Goal: Task Accomplishment & Management: Complete application form

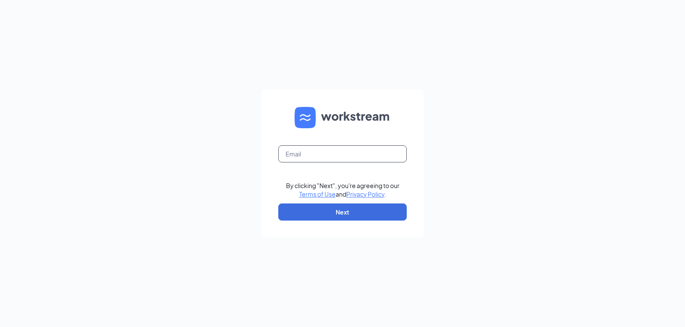
click at [307, 154] on input "text" at bounding box center [342, 154] width 128 height 17
type input "[EMAIL_ADDRESS][PERSON_NAME][DOMAIN_NAME]"
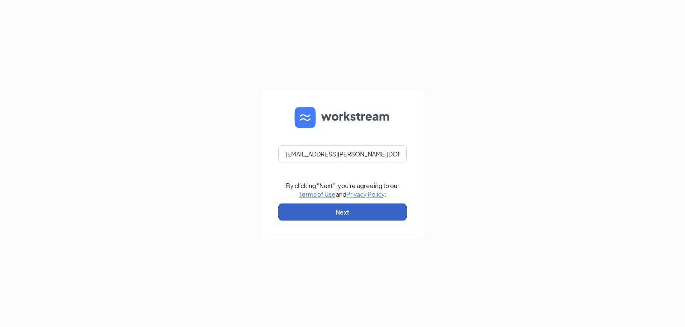
click at [360, 214] on button "Next" at bounding box center [342, 212] width 128 height 17
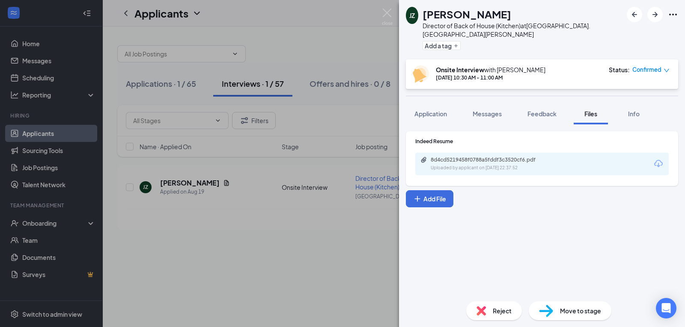
click at [352, 254] on div "[PERSON_NAME] Director of Back of House (Kitchen) at [GEOGRAPHIC_DATA]. West [P…" at bounding box center [342, 163] width 685 height 327
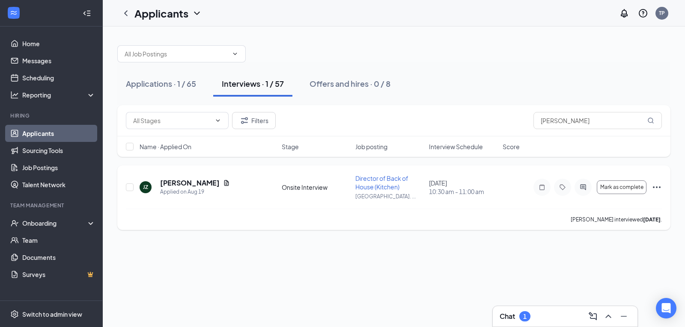
click at [655, 187] on icon "Ellipses" at bounding box center [656, 187] width 10 height 10
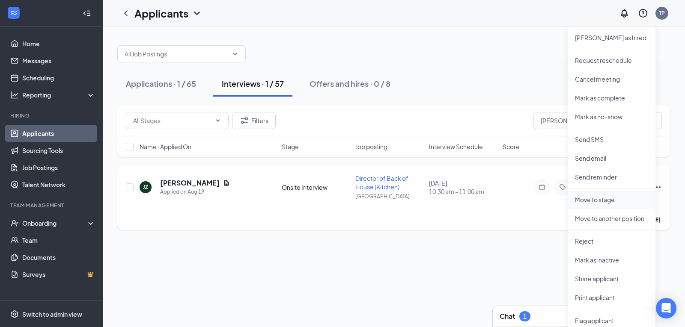
click at [592, 199] on p "Move to stage" at bounding box center [612, 200] width 74 height 9
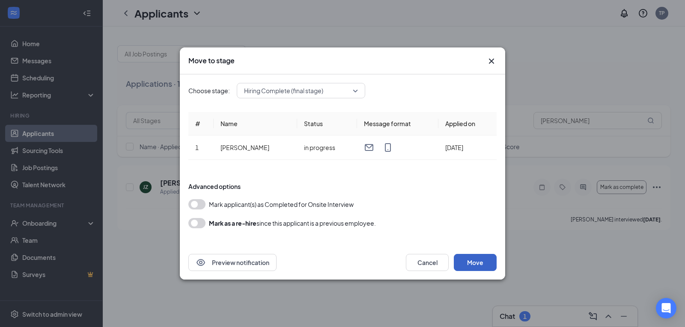
click at [469, 262] on button "Move" at bounding box center [475, 262] width 43 height 17
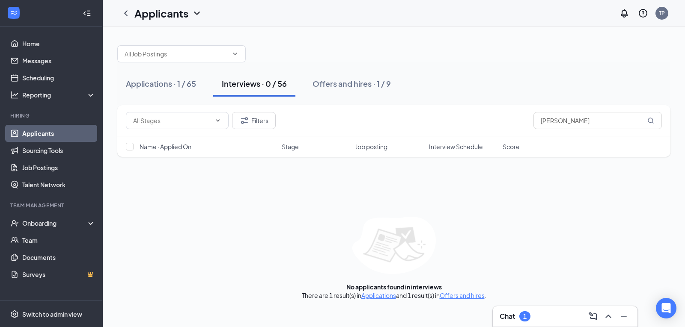
click at [519, 317] on div "Chat 1" at bounding box center [515, 317] width 31 height 10
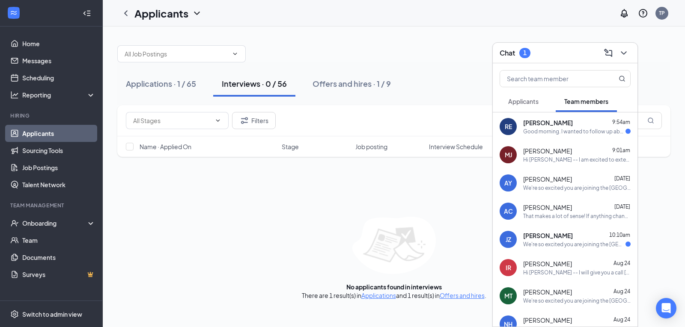
click at [576, 124] on div "[PERSON_NAME] 9:54am" at bounding box center [576, 123] width 107 height 9
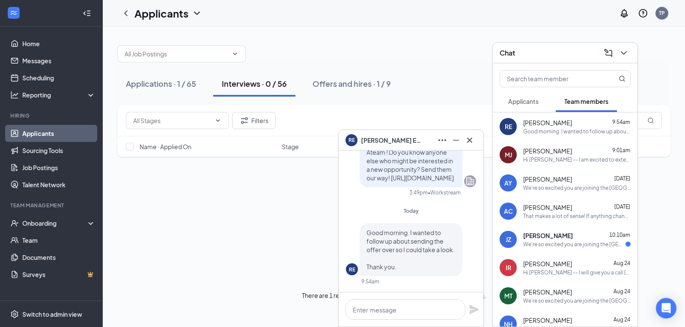
click at [264, 202] on div "Filters [PERSON_NAME] Name · Applied On Stage Job posting Interview Schedule Sc…" at bounding box center [393, 202] width 553 height 195
click at [457, 139] on icon "Minimize" at bounding box center [456, 140] width 10 height 10
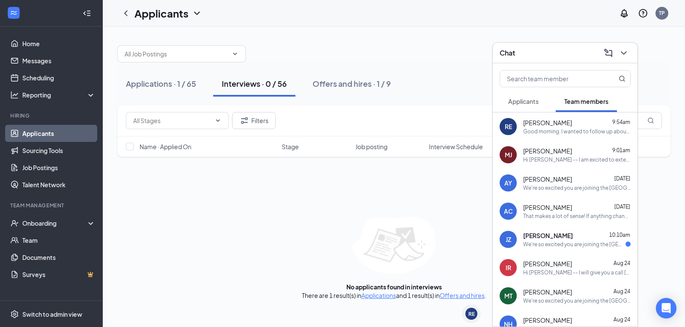
click at [560, 245] on div "We're so excited you are joining the [GEOGRAPHIC_DATA]. West [PERSON_NAME] [DEM…" at bounding box center [574, 244] width 102 height 7
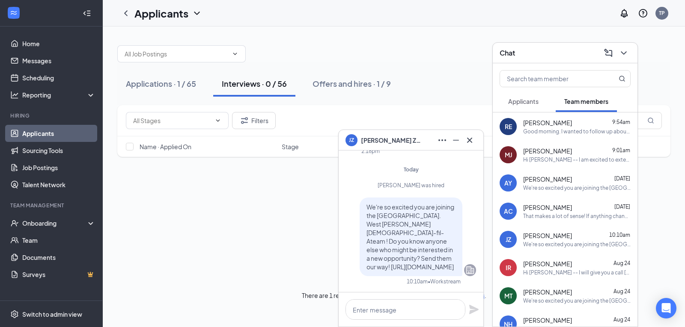
click at [532, 101] on span "Applicants" at bounding box center [523, 102] width 30 height 8
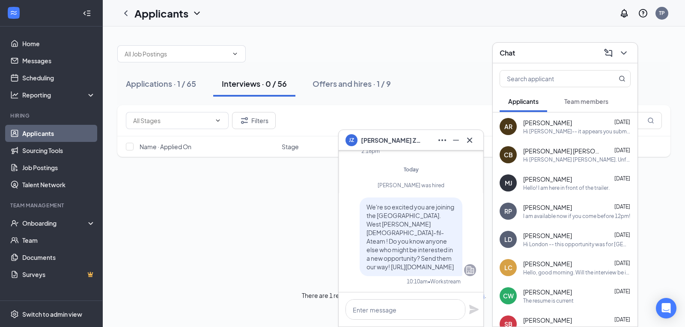
click at [579, 103] on span "Team members" at bounding box center [586, 102] width 44 height 8
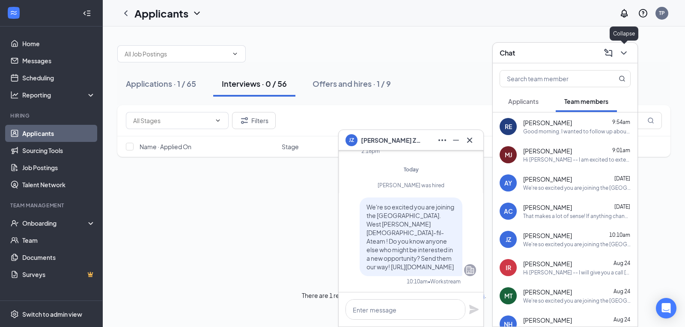
click at [623, 53] on icon "ChevronDown" at bounding box center [624, 52] width 6 height 3
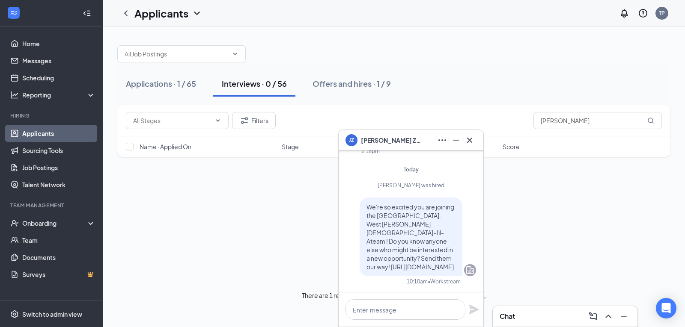
click at [623, 53] on div "JZ [PERSON_NAME] JZ [PERSON_NAME] Team member Director of Back of House (Kitche…" at bounding box center [394, 177] width 582 height 301
click at [468, 140] on icon "Cross" at bounding box center [469, 140] width 10 height 10
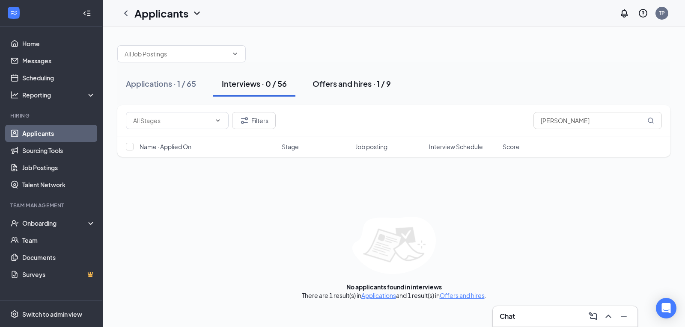
click at [357, 89] on button "Offers and hires · 1 / 9" at bounding box center [351, 84] width 95 height 26
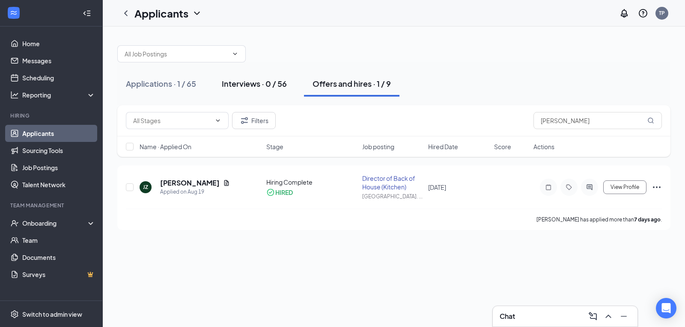
click at [265, 86] on div "Interviews · 0 / 56" at bounding box center [254, 83] width 65 height 11
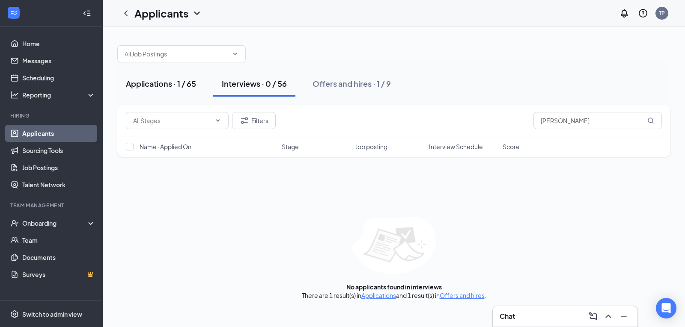
click at [177, 86] on div "Applications · 1 / 65" at bounding box center [161, 83] width 70 height 11
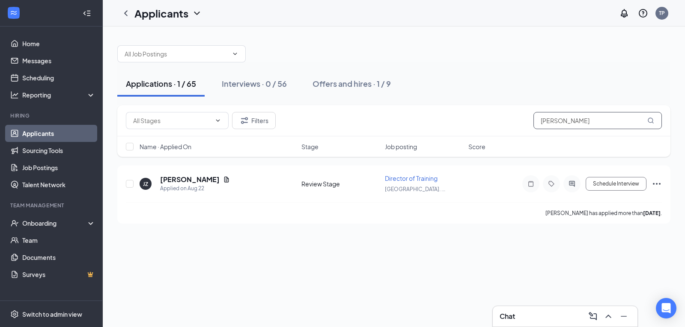
drag, startPoint x: 564, startPoint y: 119, endPoint x: 532, endPoint y: 113, distance: 32.5
click at [532, 113] on div "Filters [PERSON_NAME]" at bounding box center [394, 120] width 536 height 17
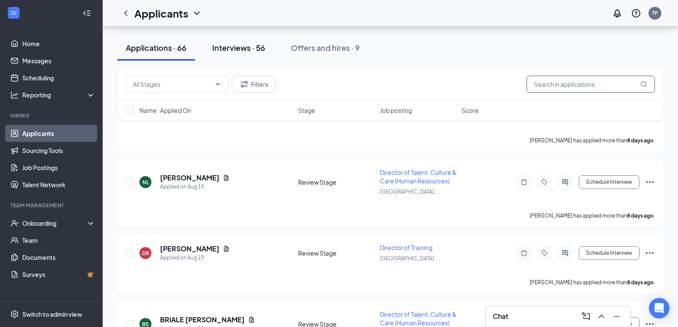
scroll to position [2732, 0]
click at [243, 50] on div "Interviews · 56" at bounding box center [238, 47] width 53 height 11
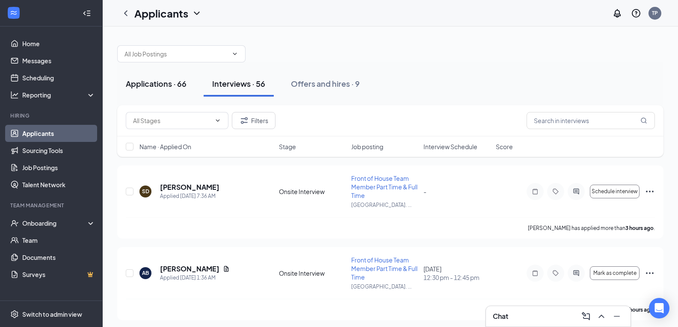
click at [163, 87] on div "Applications · 66" at bounding box center [156, 83] width 61 height 11
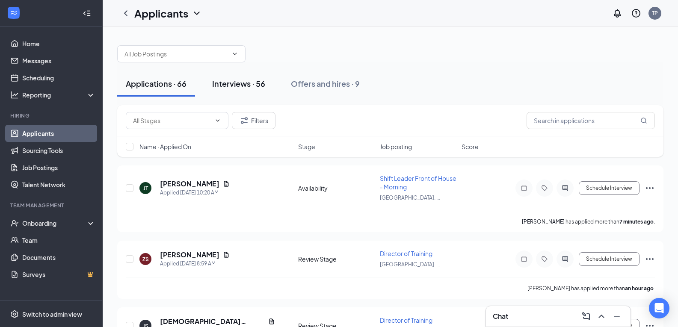
click at [253, 89] on button "Interviews · 56" at bounding box center [239, 84] width 70 height 26
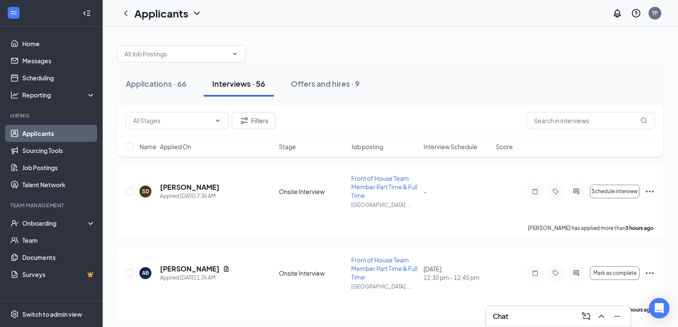
click at [439, 146] on span "Interview Schedule" at bounding box center [451, 147] width 54 height 9
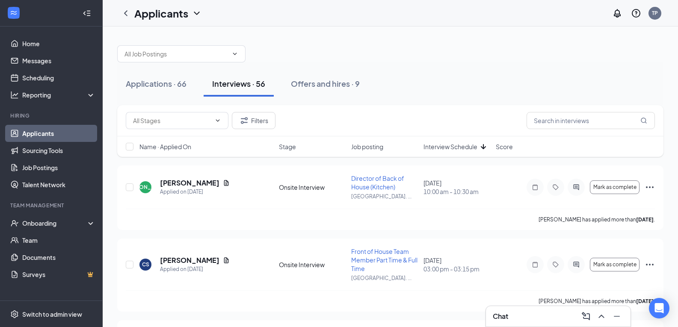
click at [439, 146] on span "Interview Schedule" at bounding box center [451, 147] width 54 height 9
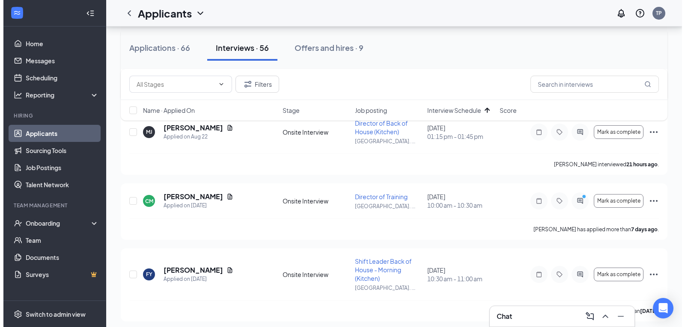
scroll to position [879, 0]
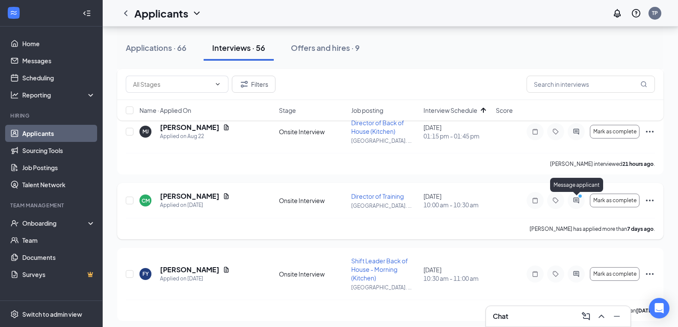
click at [577, 199] on icon "PrimaryDot" at bounding box center [582, 197] width 10 height 7
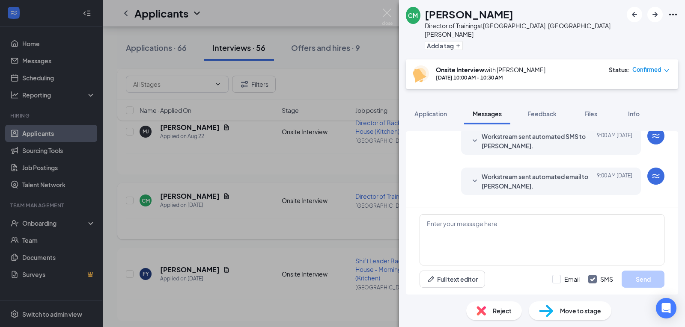
scroll to position [355, 0]
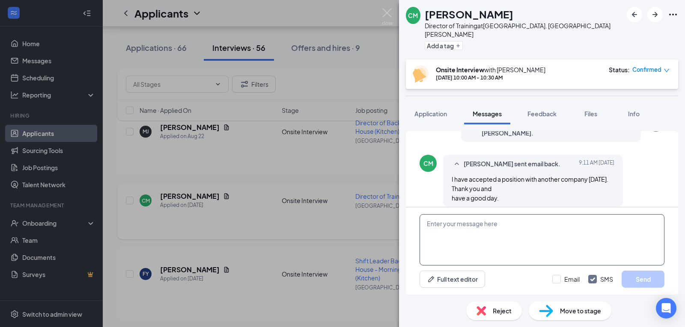
click at [533, 228] on textarea at bounding box center [541, 239] width 245 height 51
type textarea "thank you for your interest and best of luck!"
click at [626, 275] on button "Send" at bounding box center [643, 279] width 43 height 17
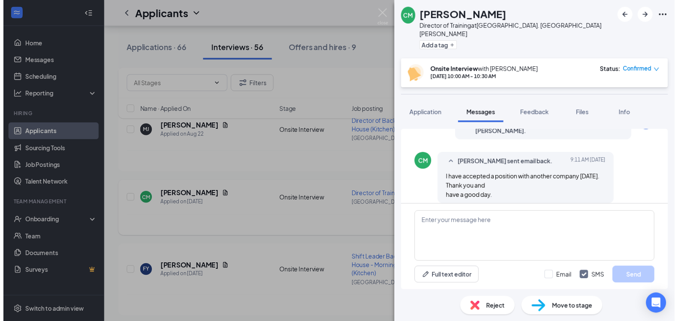
scroll to position [399, 0]
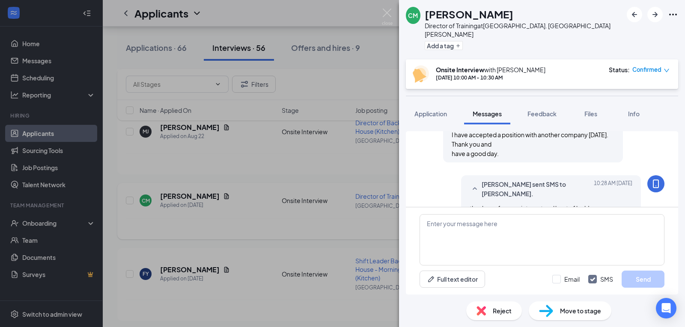
click at [378, 174] on div "CM [PERSON_NAME] Director of Training at [GEOGRAPHIC_DATA]. West [PERSON_NAME] …" at bounding box center [342, 163] width 685 height 327
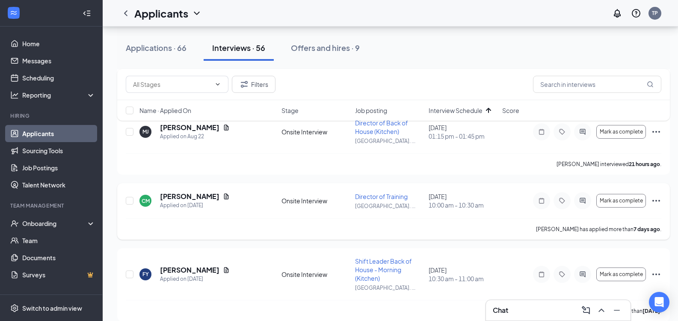
click at [660, 202] on icon "Ellipses" at bounding box center [656, 201] width 10 height 10
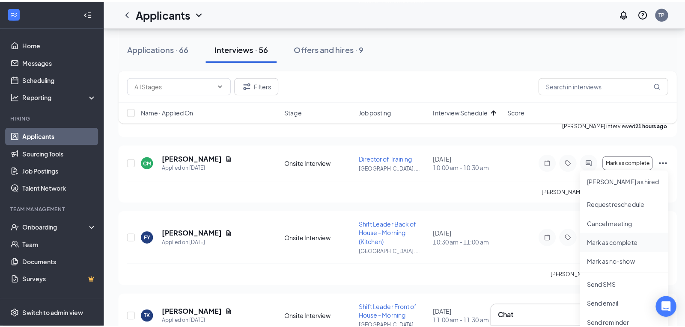
scroll to position [921, 0]
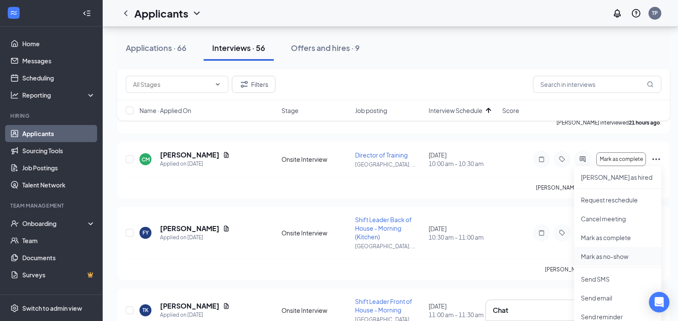
click at [608, 256] on p "Mark as no-show" at bounding box center [618, 256] width 74 height 9
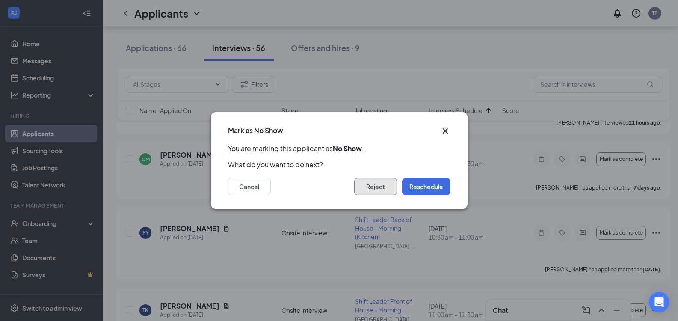
click at [381, 186] on button "Reject" at bounding box center [375, 186] width 43 height 17
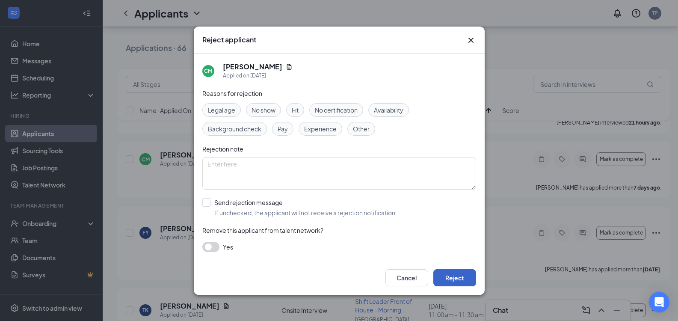
click at [449, 283] on button "Reject" at bounding box center [455, 277] width 43 height 17
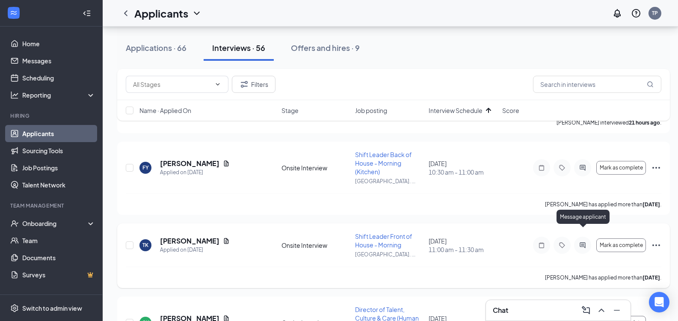
click at [581, 231] on div "TK [PERSON_NAME] Applied on [DATE] Onsite Interview Shift Leader Front of House…" at bounding box center [393, 255] width 553 height 65
click at [582, 173] on div at bounding box center [582, 167] width 17 height 17
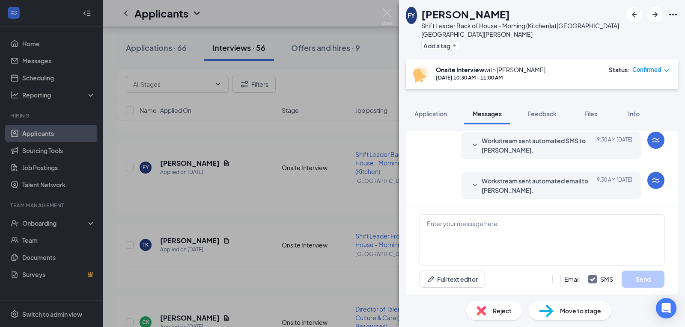
scroll to position [339, 0]
click at [494, 222] on textarea at bounding box center [541, 239] width 245 height 51
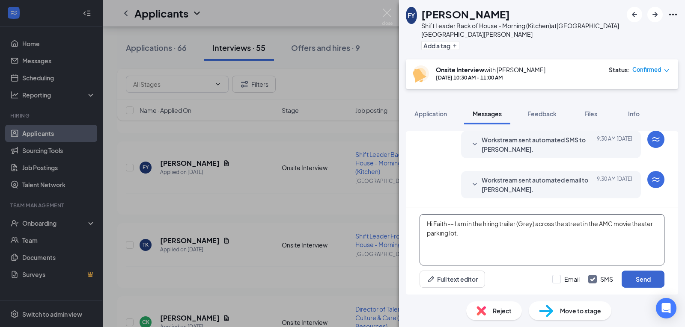
type textarea "Hi Faith -- I am in the hiring trailer (Grey) across the street in the AMC movi…"
click at [636, 280] on button "Send" at bounding box center [643, 279] width 43 height 17
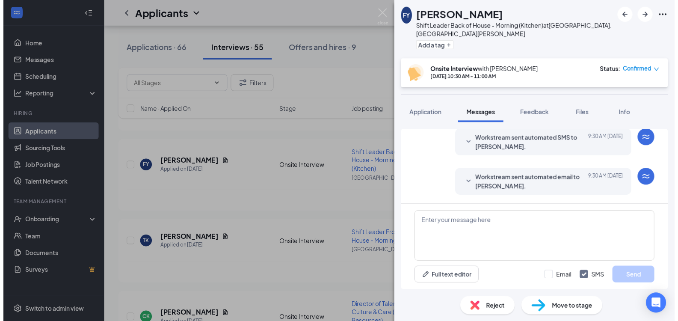
scroll to position [403, 0]
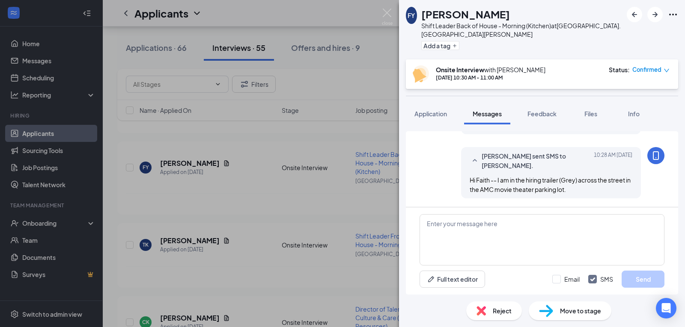
click at [300, 201] on div "FY [PERSON_NAME] Shift Leader Back of House - Morning (Kitchen) at [GEOGRAPHIC_…" at bounding box center [342, 163] width 685 height 327
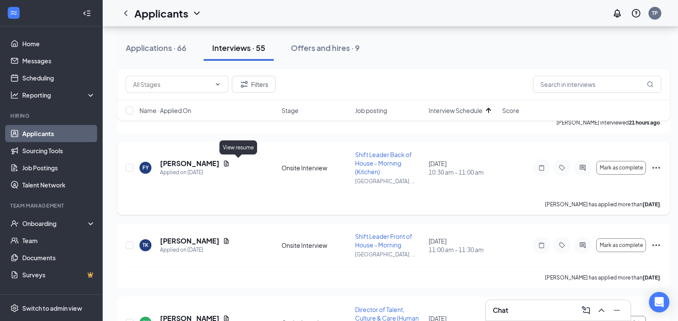
click at [230, 162] on icon "Document" at bounding box center [226, 163] width 7 height 7
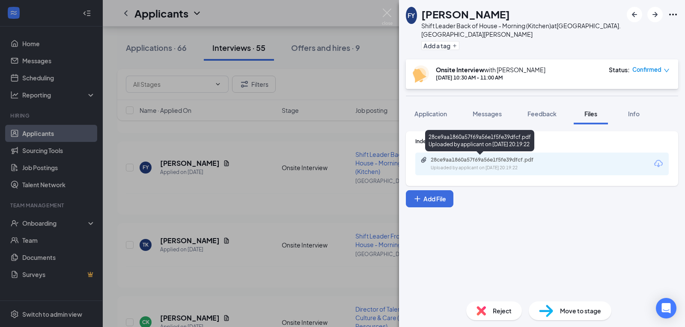
click at [535, 157] on div "28ce9aa1860a57f69a56e1f5fe39dfcf.pdf" at bounding box center [491, 160] width 120 height 7
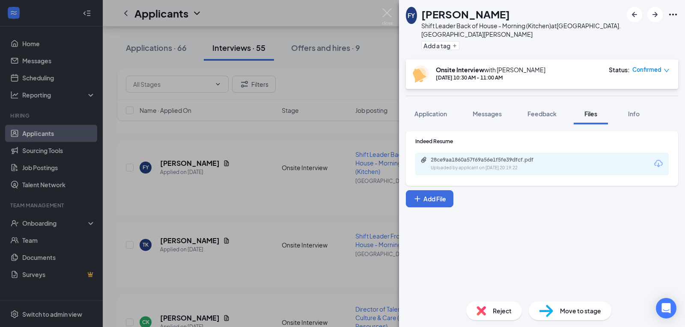
click at [162, 135] on div "FY [PERSON_NAME] Shift Leader Back of House - Morning (Kitchen) at [GEOGRAPHIC_…" at bounding box center [342, 163] width 685 height 327
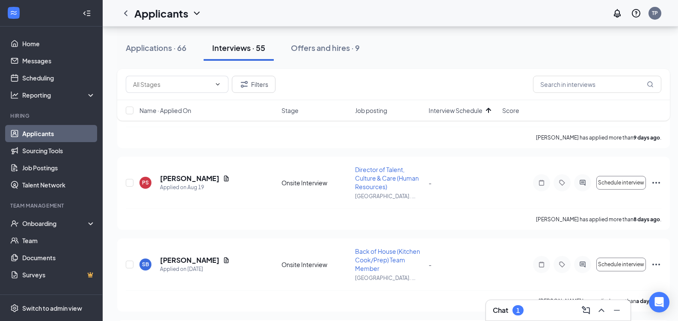
scroll to position [3762, 6]
click at [170, 51] on div "Applications · 66" at bounding box center [156, 47] width 61 height 11
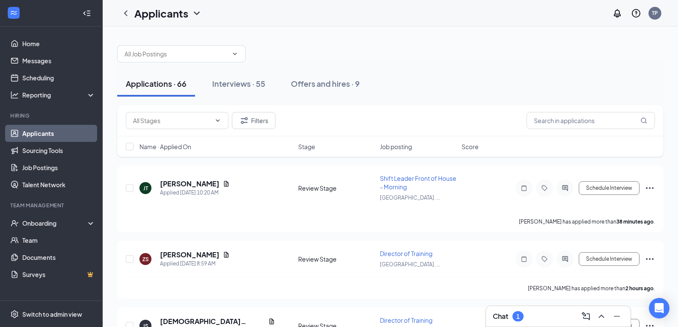
click at [521, 317] on div "1" at bounding box center [518, 317] width 11 height 10
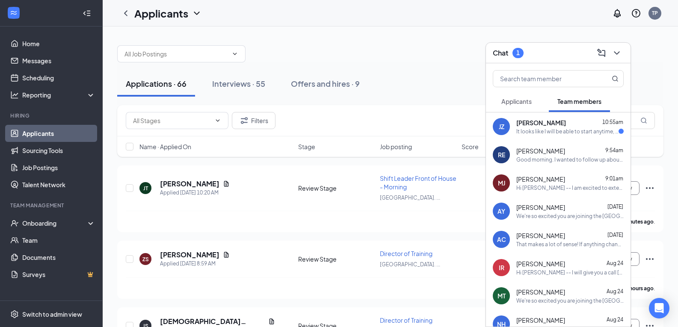
click at [561, 131] on div "It looks like I will be able to start anytime, even if part time. Just let me k…" at bounding box center [568, 131] width 102 height 7
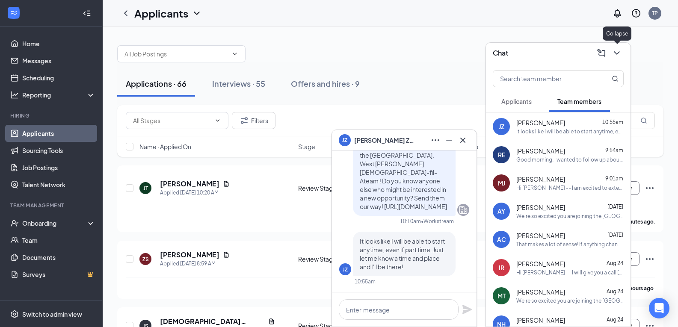
click at [617, 51] on icon "ChevronDown" at bounding box center [617, 53] width 10 height 10
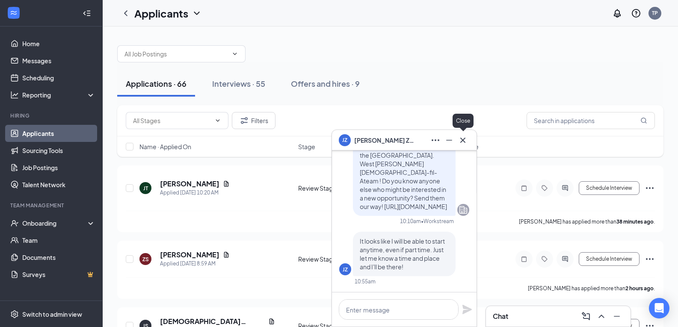
click at [465, 140] on icon "Cross" at bounding box center [463, 140] width 10 height 10
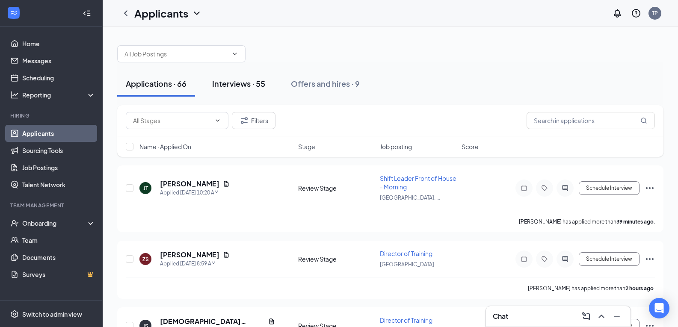
click at [251, 85] on div "Interviews · 55" at bounding box center [238, 83] width 53 height 11
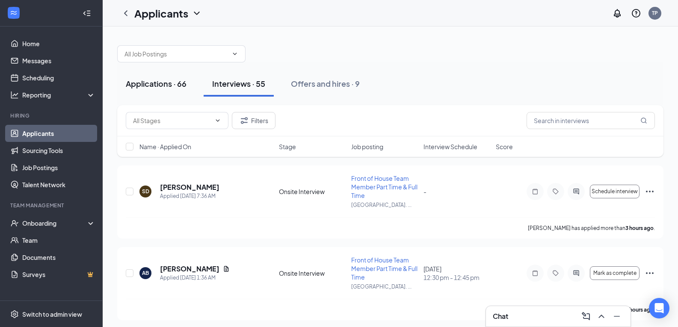
click at [165, 80] on div "Applications · 66" at bounding box center [156, 83] width 61 height 11
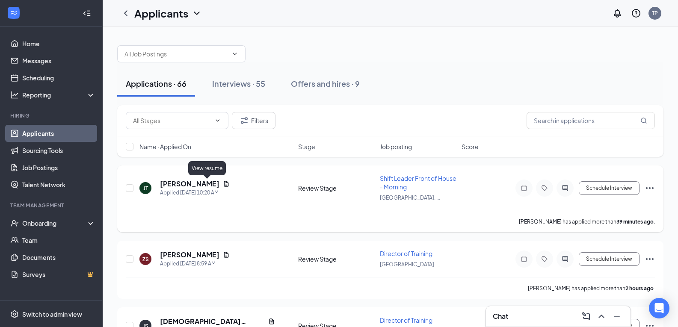
click at [224, 182] on icon "Document" at bounding box center [226, 184] width 5 height 6
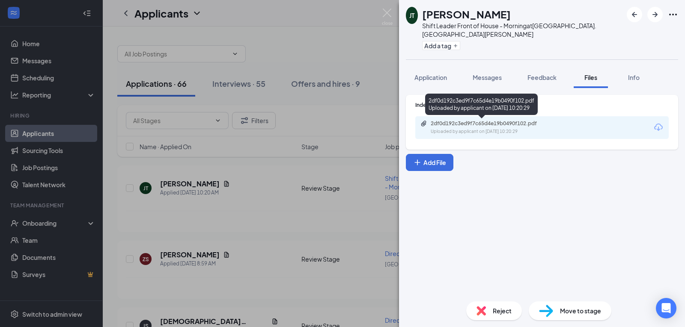
click at [464, 128] on div "2df0d192c3ed9f7c65d4e19b0490f102.pdf Uploaded by applicant on [DATE] 10:20:29" at bounding box center [489, 127] width 139 height 15
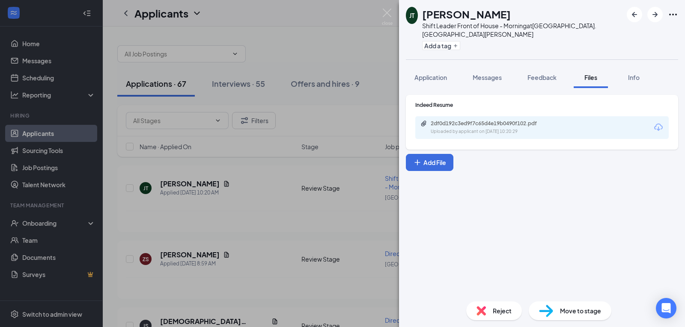
click at [343, 99] on div "[PERSON_NAME] Shift Leader Front of House - Morning at [GEOGRAPHIC_DATA]. West …" at bounding box center [342, 163] width 685 height 327
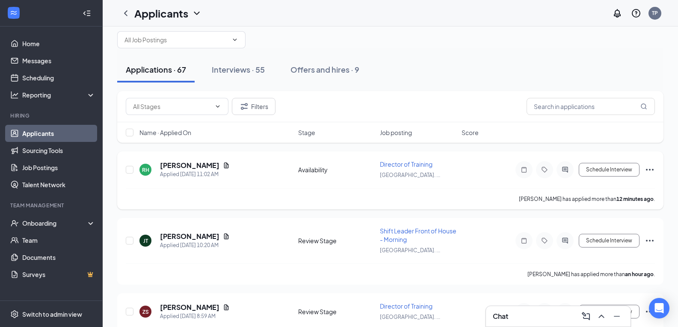
scroll to position [14, 0]
click at [224, 167] on icon "Document" at bounding box center [226, 166] width 5 height 6
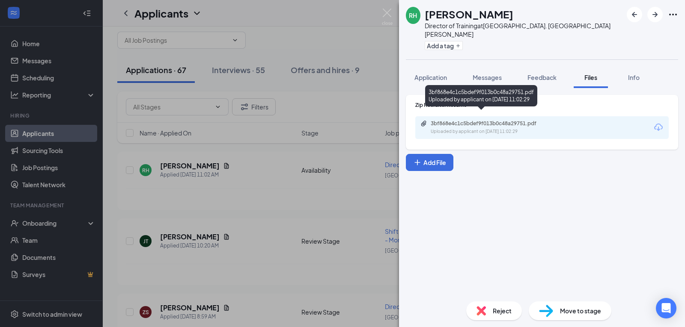
click at [504, 128] on div "Uploaded by applicant on [DATE] 11:02:29" at bounding box center [495, 131] width 128 height 7
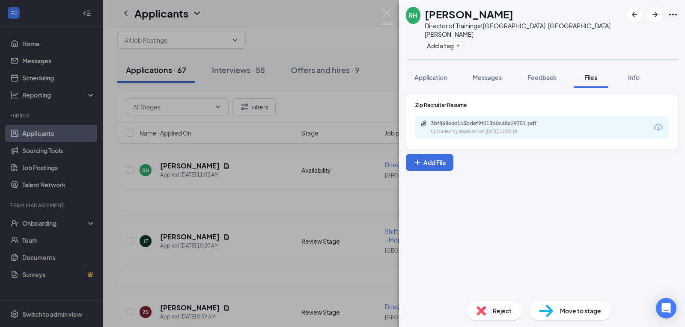
click at [335, 83] on div "RH [PERSON_NAME] Director of Training at [GEOGRAPHIC_DATA]. West [PERSON_NAME] …" at bounding box center [342, 163] width 685 height 327
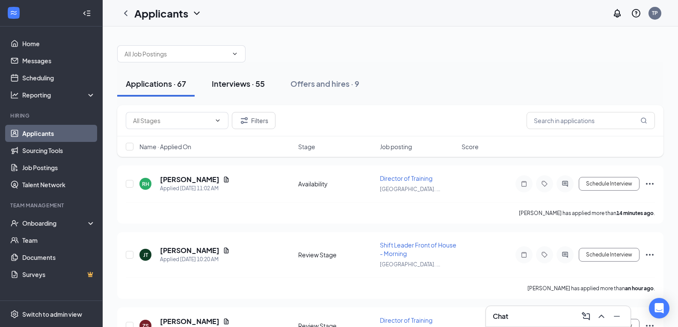
click at [244, 89] on button "Interviews · 55" at bounding box center [238, 84] width 70 height 26
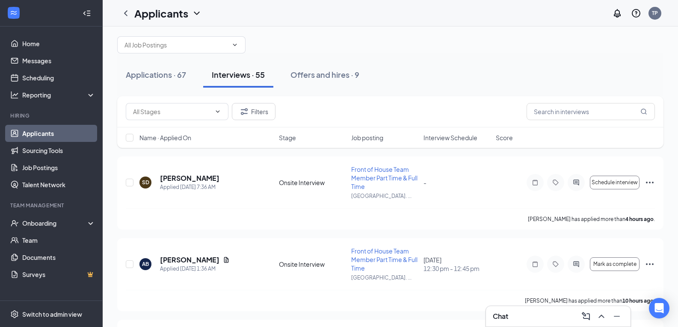
scroll to position [9, 0]
click at [173, 83] on button "Applications · 67" at bounding box center [155, 75] width 77 height 26
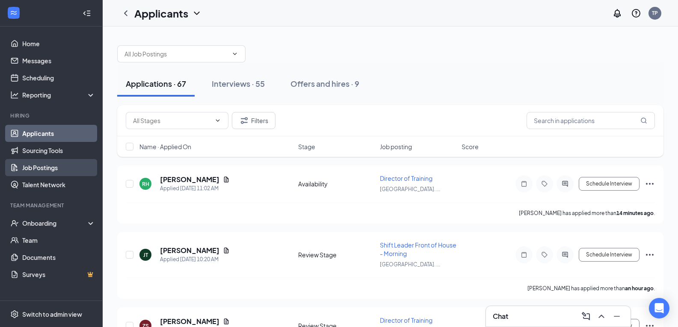
click at [65, 163] on link "Job Postings" at bounding box center [58, 167] width 73 height 17
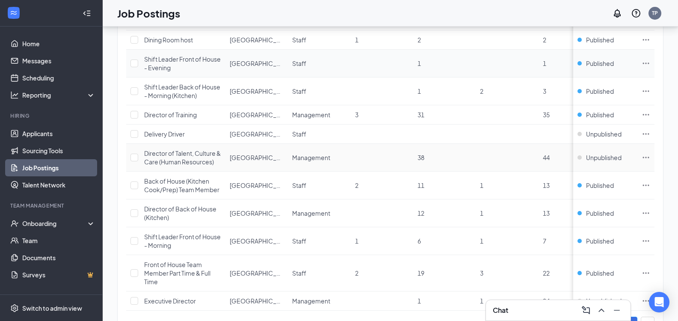
scroll to position [118, 0]
click at [651, 115] on icon "Ellipses" at bounding box center [646, 114] width 9 height 9
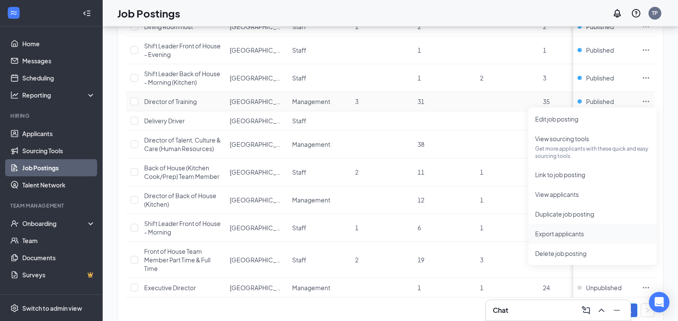
scroll to position [128, 0]
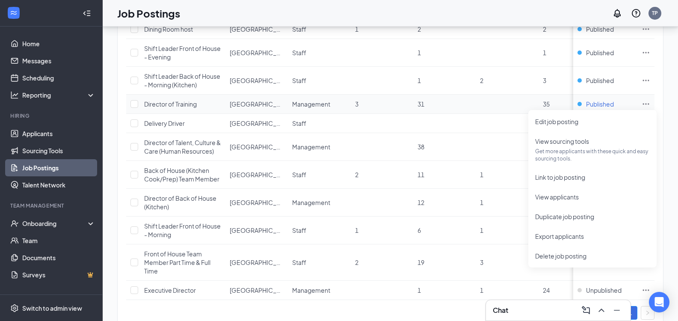
click at [614, 102] on span "Published" at bounding box center [600, 104] width 28 height 9
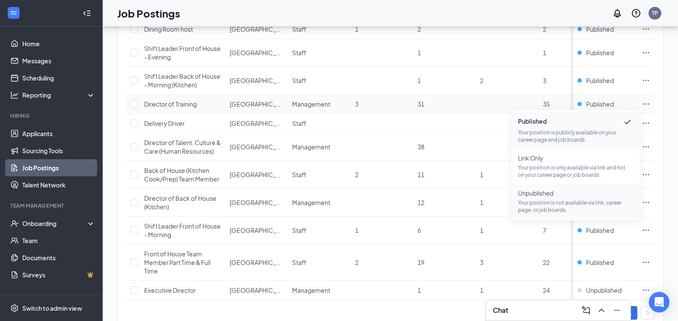
click at [561, 201] on p "Your position is not available via link, career page, or job boards." at bounding box center [575, 206] width 115 height 15
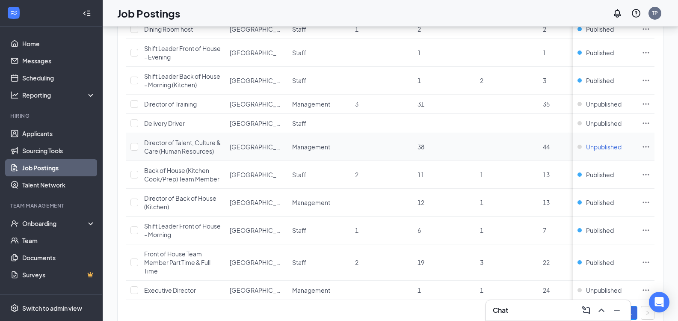
click at [605, 146] on span "Unpublished" at bounding box center [604, 147] width 36 height 9
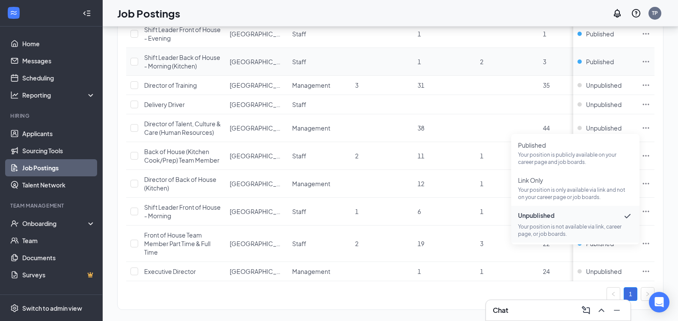
scroll to position [148, 0]
click at [609, 89] on td "Unpublished" at bounding box center [606, 84] width 64 height 19
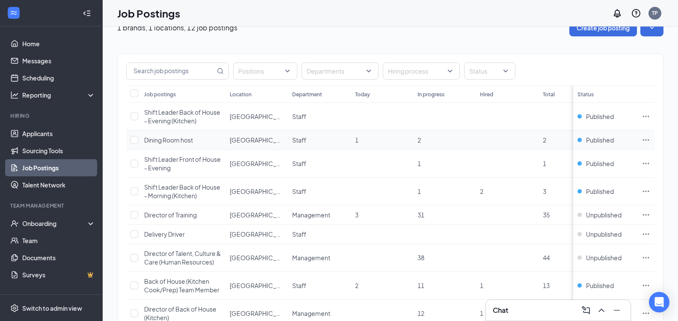
scroll to position [0, 0]
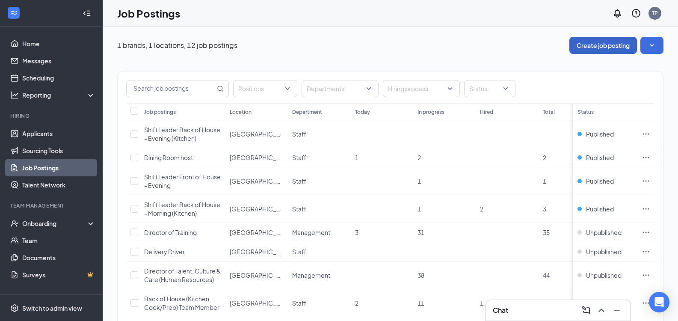
click at [596, 48] on button "Create job posting" at bounding box center [604, 45] width 68 height 17
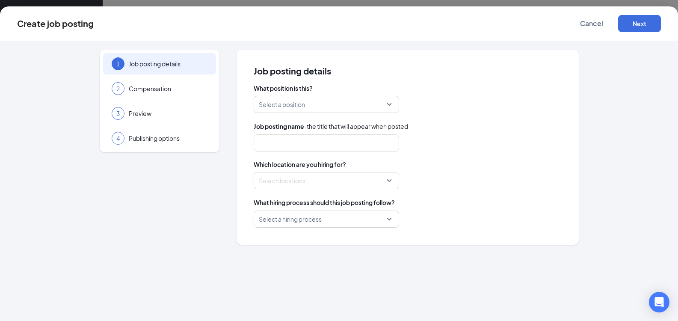
click at [323, 104] on input "search" at bounding box center [323, 104] width 129 height 16
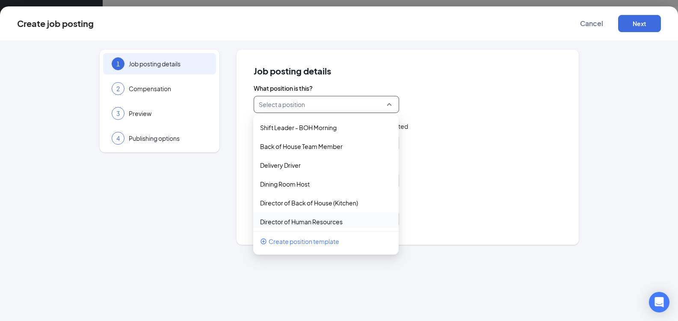
click at [304, 242] on span "Create position template" at bounding box center [304, 241] width 71 height 9
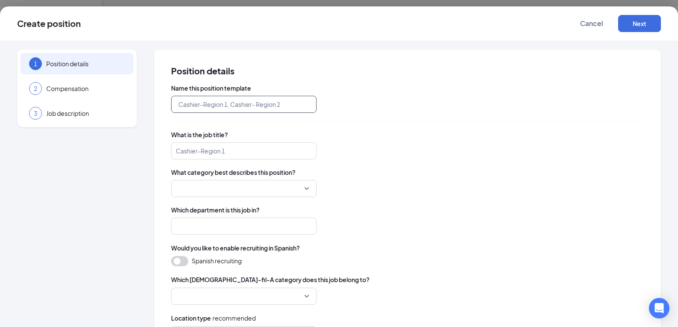
click at [249, 109] on input "text" at bounding box center [244, 104] width 146 height 17
type input "Team Member Part Time"
click at [216, 156] on input "search" at bounding box center [244, 151] width 146 height 17
click at [203, 152] on input "search" at bounding box center [244, 151] width 146 height 17
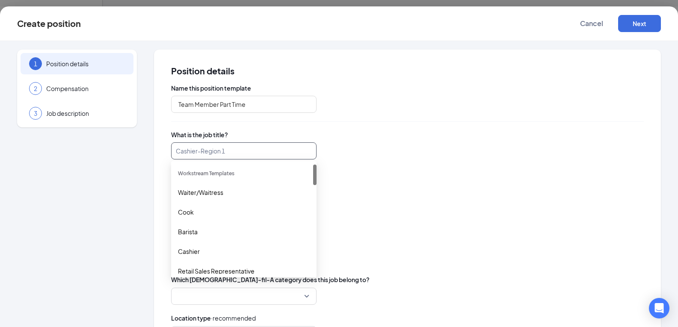
paste input "Part-Time Service and Hospitality Team Member"
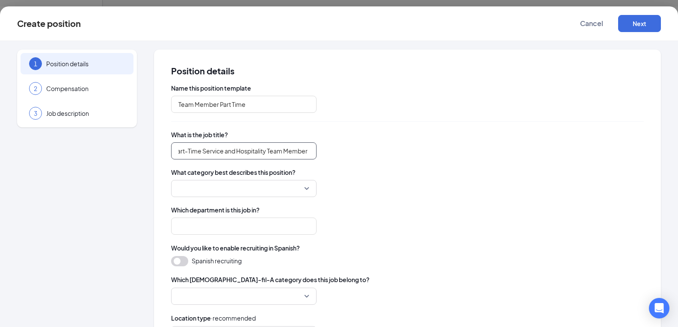
click at [203, 152] on input "Part-Time Service and Hospitality Team Member" at bounding box center [244, 151] width 146 height 17
drag, startPoint x: 247, startPoint y: 149, endPoint x: 146, endPoint y: 146, distance: 101.1
click at [146, 146] on div "1 Position details 2 Compensation 3 Job description Position details Name this …" at bounding box center [339, 288] width 644 height 476
type input "Part-Time Service and Hospitality Team Member"
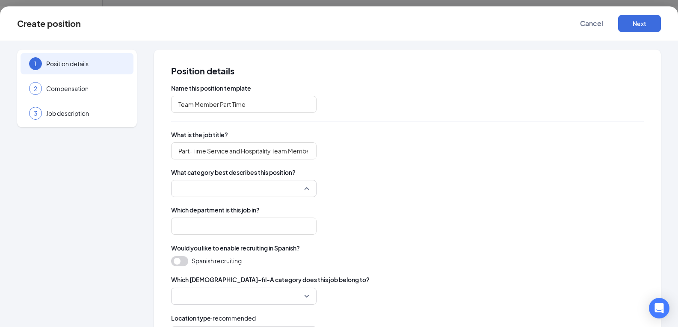
click at [197, 194] on input "search" at bounding box center [240, 189] width 129 height 16
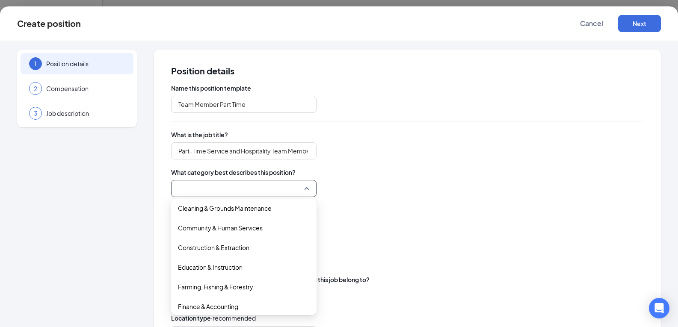
scroll to position [63, 0]
click at [229, 187] on input "search" at bounding box center [240, 189] width 129 height 16
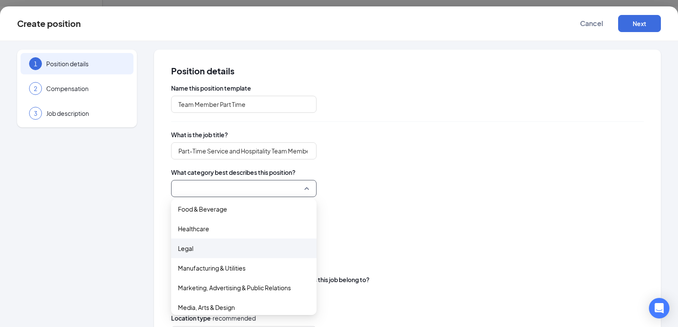
scroll to position [181, 0]
click at [227, 207] on span "Food & Beverage" at bounding box center [202, 208] width 49 height 9
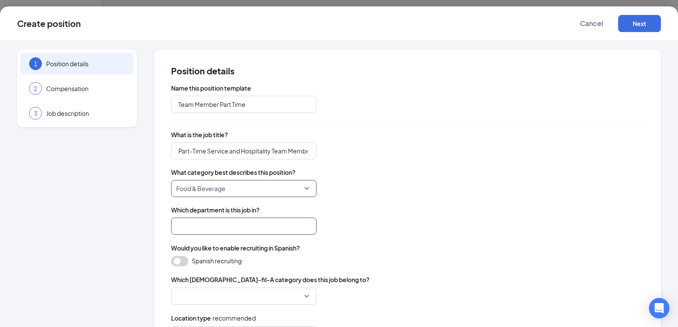
click at [201, 226] on input "search" at bounding box center [244, 226] width 146 height 17
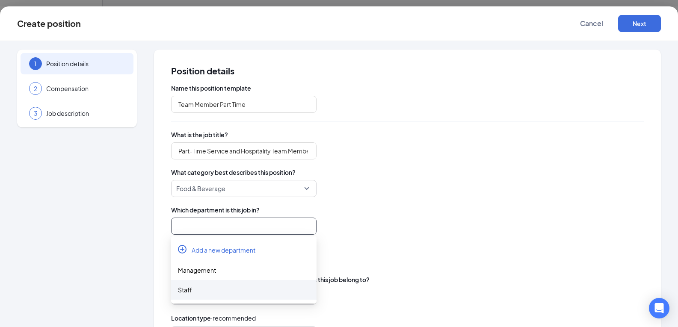
click at [186, 292] on div "Staff" at bounding box center [244, 290] width 132 height 9
type input "Staff"
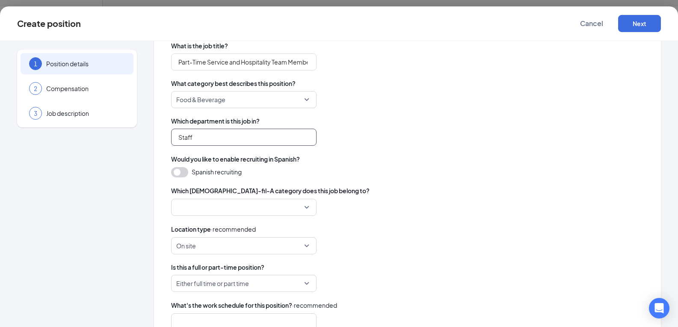
scroll to position [89, 0]
click at [207, 211] on input "search" at bounding box center [240, 207] width 129 height 16
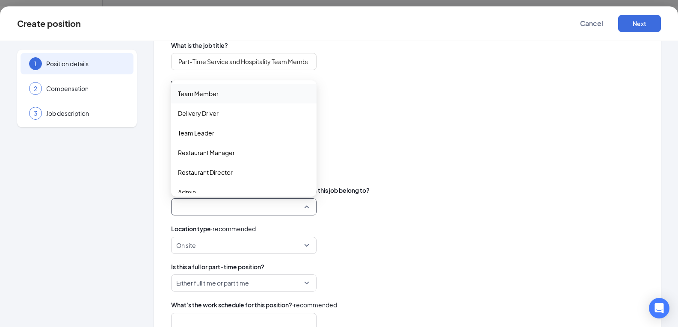
click at [205, 98] on span "Team Member" at bounding box center [198, 93] width 41 height 9
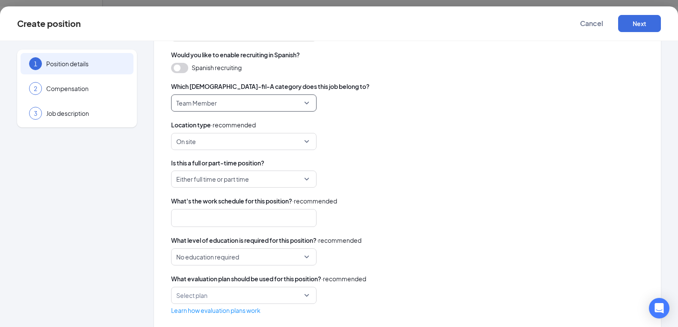
scroll to position [207, 0]
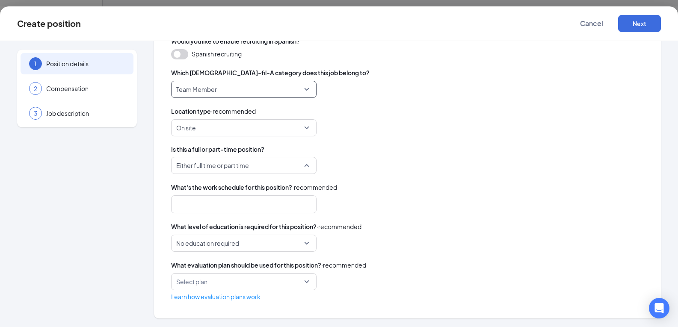
click at [294, 167] on span "Either full time or part time" at bounding box center [240, 166] width 128 height 16
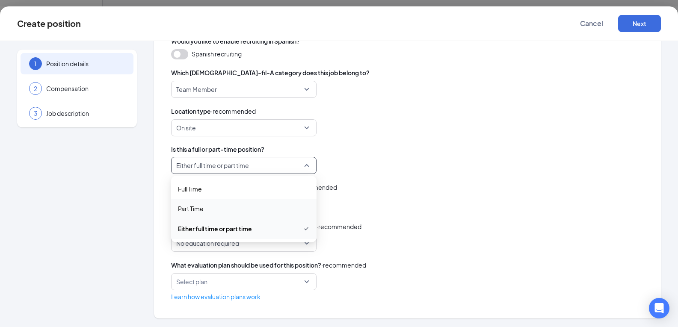
click at [208, 210] on span "Part Time" at bounding box center [244, 208] width 132 height 9
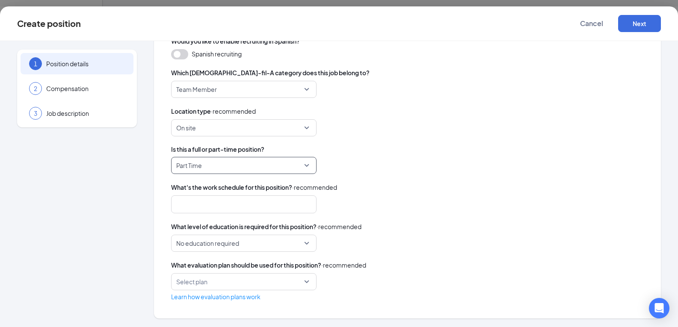
click at [268, 206] on div at bounding box center [239, 205] width 123 height 14
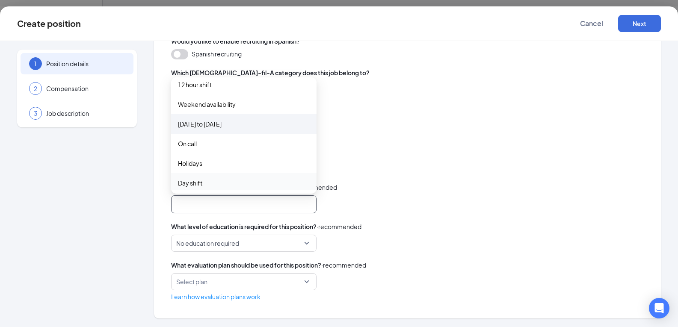
scroll to position [45, 0]
click at [220, 126] on span "[DATE] to [DATE]" at bounding box center [200, 124] width 44 height 9
click at [218, 106] on span "Weekend availability" at bounding box center [207, 104] width 58 height 9
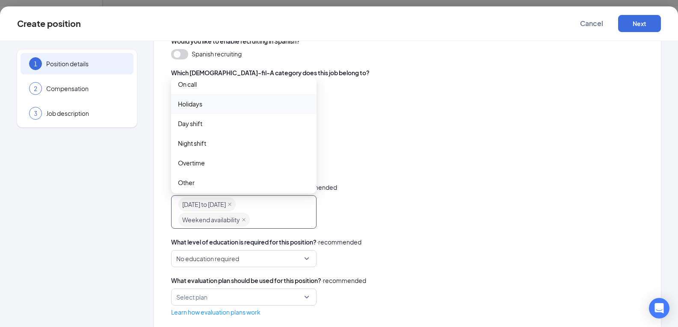
scroll to position [109, 0]
click at [210, 180] on span "Other" at bounding box center [244, 180] width 132 height 9
click at [400, 219] on div "[DATE] to [DATE] Weekend availability Other overtime other 8 hour shift 10 hour…" at bounding box center [407, 212] width 473 height 33
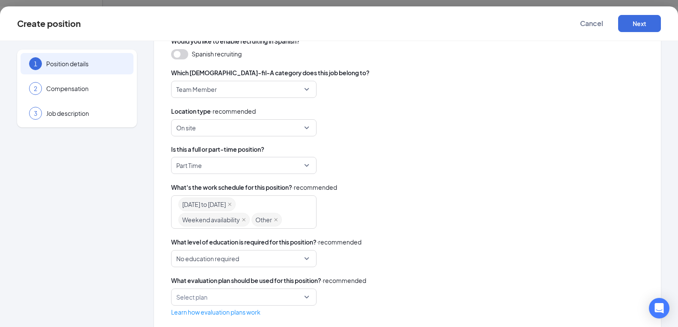
scroll to position [223, 0]
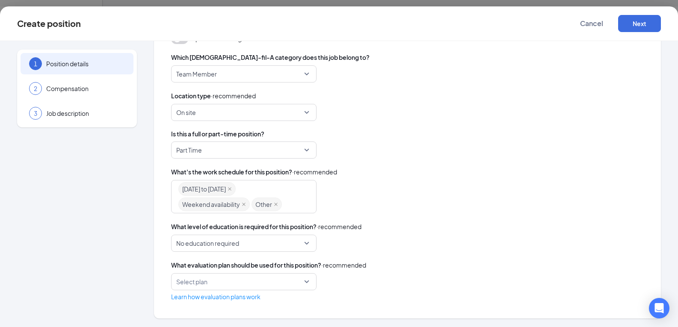
click at [288, 287] on input "search" at bounding box center [240, 282] width 129 height 16
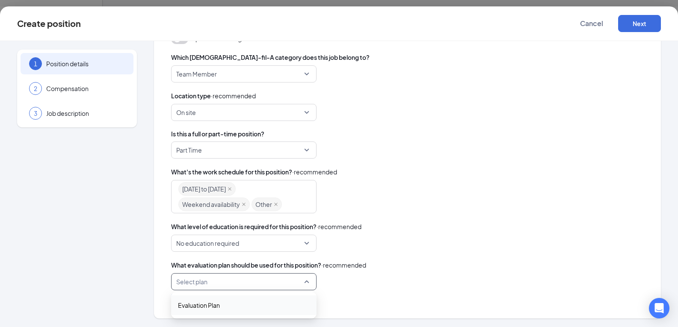
click at [217, 308] on span "Evaluation Plan" at bounding box center [199, 305] width 42 height 9
click at [445, 231] on div "What level of education is required for this position? · recommended" at bounding box center [407, 226] width 473 height 9
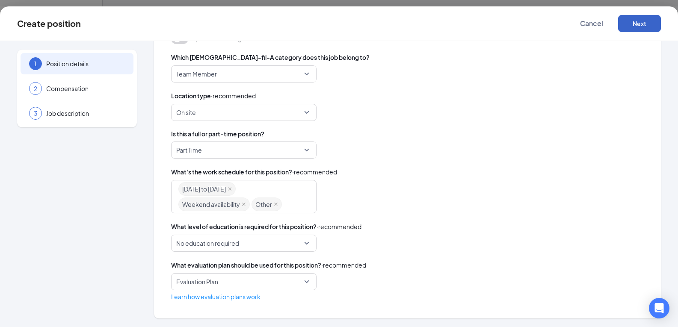
click at [637, 25] on button "Next" at bounding box center [640, 23] width 43 height 17
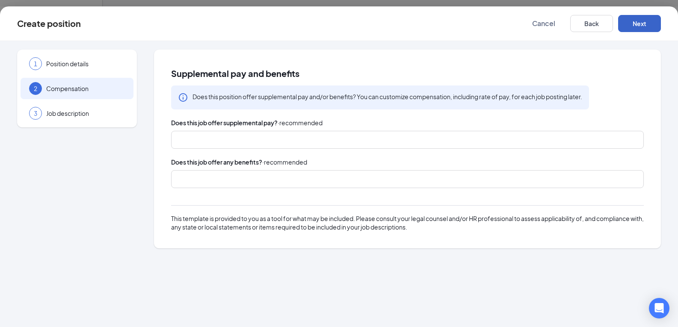
scroll to position [0, 0]
click at [249, 143] on div at bounding box center [403, 140] width 450 height 14
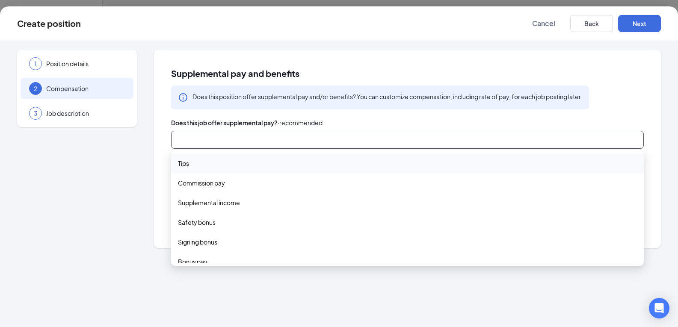
click at [160, 112] on div "Supplemental pay and benefits Does this position offer supplemental pay and/or …" at bounding box center [407, 149] width 507 height 199
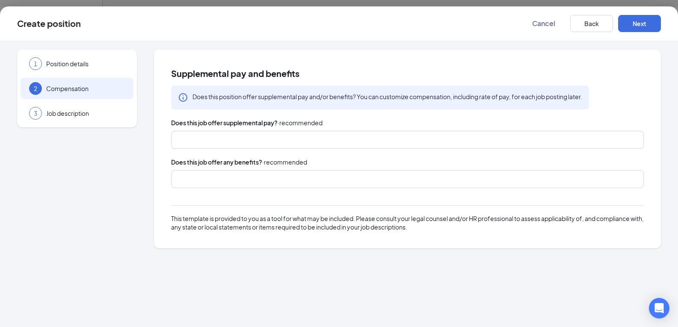
click at [207, 179] on div at bounding box center [403, 180] width 450 height 14
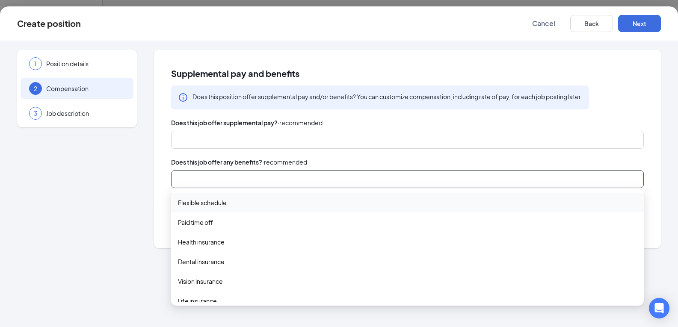
click at [208, 209] on div "Flexible schedule" at bounding box center [407, 203] width 473 height 20
click at [209, 228] on span "Paid time off" at bounding box center [195, 223] width 35 height 9
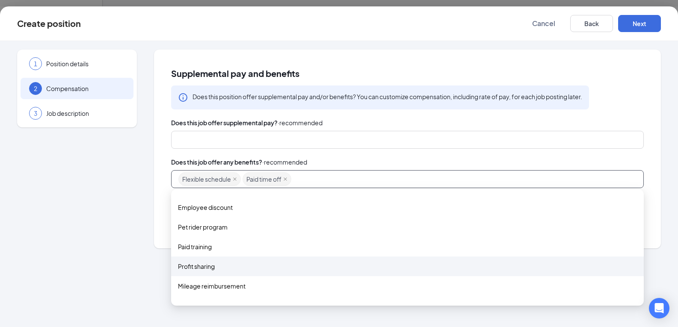
scroll to position [194, 0]
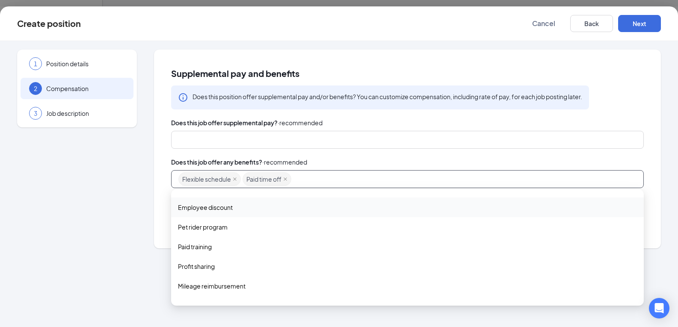
click at [218, 213] on div "Employee discount" at bounding box center [407, 208] width 473 height 20
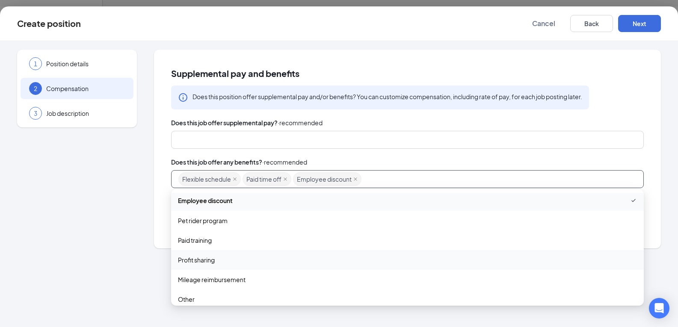
scroll to position [208, 0]
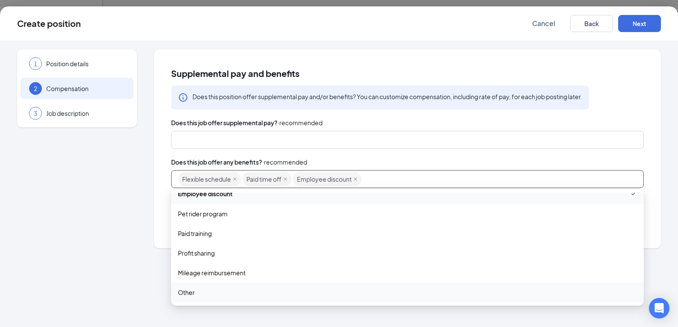
click at [218, 292] on span "Other" at bounding box center [407, 292] width 459 height 9
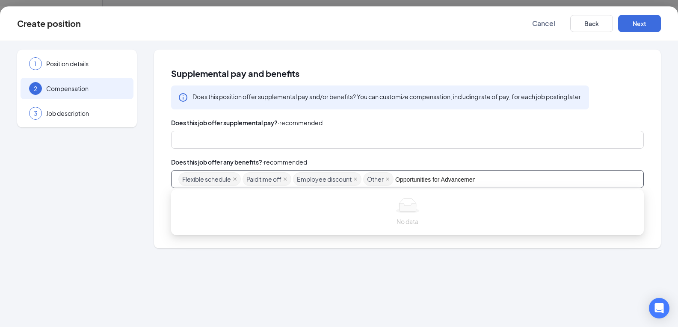
type input "Opportunities for Advancement"
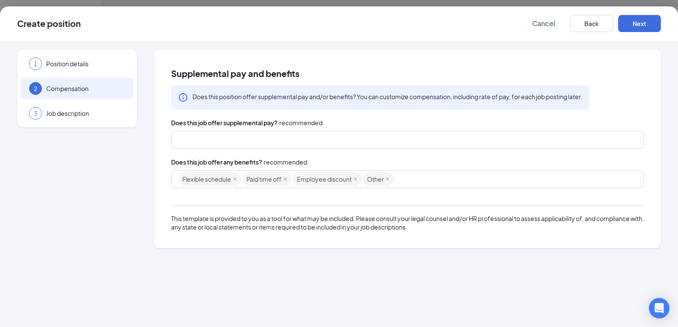
click at [119, 217] on div "1 Position details 2 Compensation 3 Job description" at bounding box center [77, 149] width 120 height 199
click at [633, 24] on button "Next" at bounding box center [640, 23] width 43 height 17
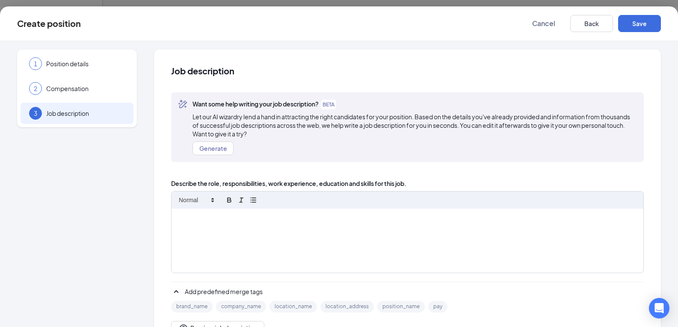
click at [230, 221] on p at bounding box center [407, 218] width 459 height 8
click at [200, 226] on div at bounding box center [408, 241] width 472 height 64
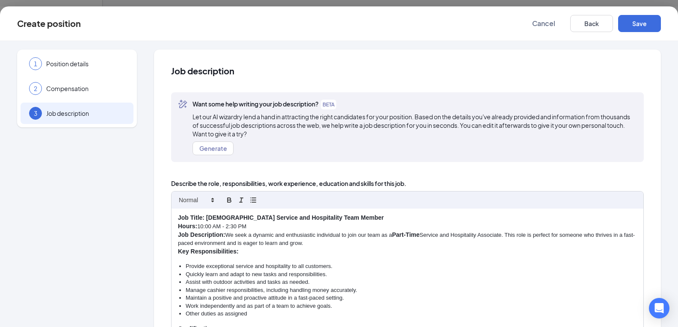
click at [272, 223] on p "Hours: 10:00 AM - 2:30 PM" at bounding box center [407, 227] width 459 height 9
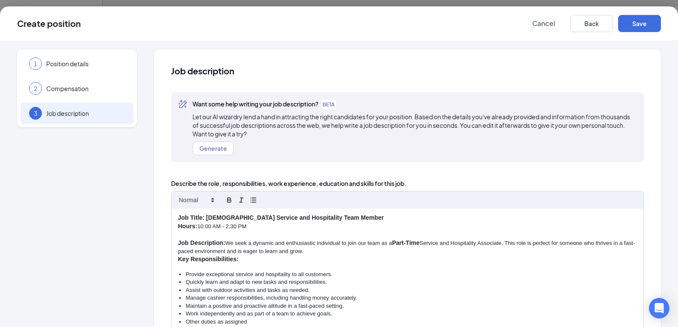
click at [338, 248] on p "Job Description: We seek a dynamic and enthusiastic individual to join our team…" at bounding box center [407, 247] width 459 height 16
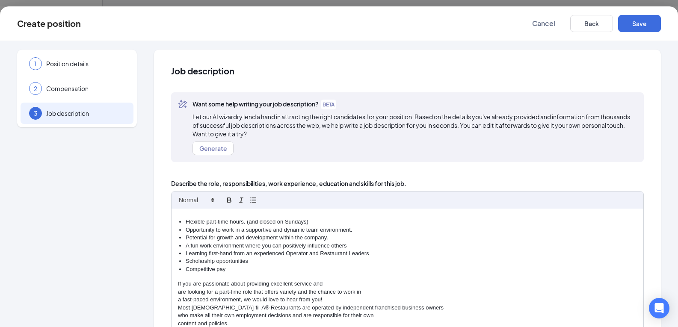
scroll to position [276, 0]
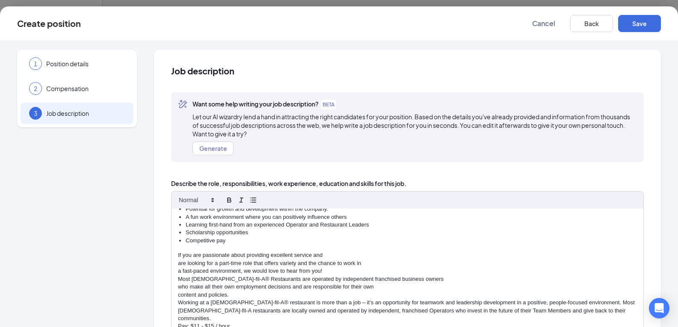
click at [339, 271] on p "a fast-paced environment, we would love to hear from you!" at bounding box center [407, 272] width 459 height 8
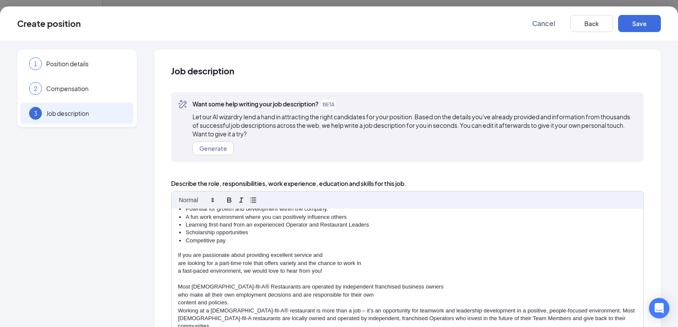
click at [175, 311] on div "Job Title: [DEMOGRAPHIC_DATA] Service and Hospitality Team Member Hours: 10:00 …" at bounding box center [408, 307] width 472 height 196
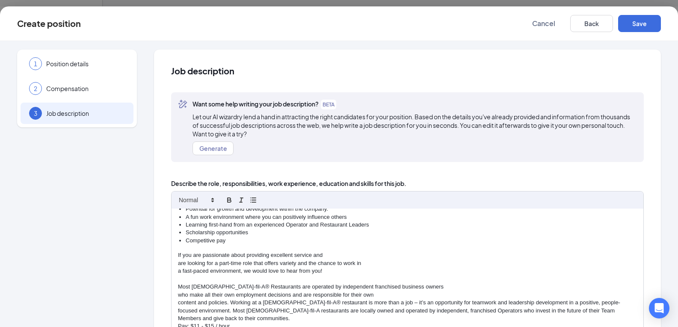
click at [176, 303] on div "Job Title: [DEMOGRAPHIC_DATA] Service and Hospitality Team Member Hours: 10:00 …" at bounding box center [408, 307] width 472 height 196
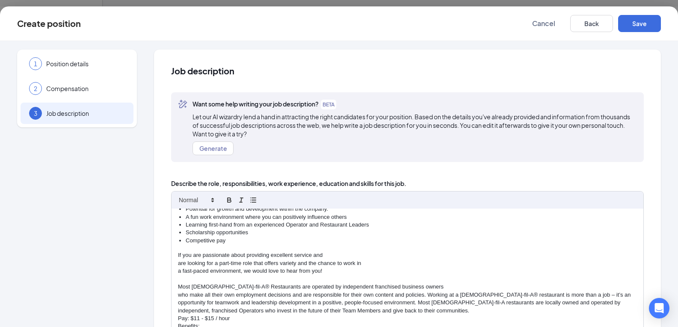
click at [179, 296] on p "who make all their own employment decisions and are responsible for their own c…" at bounding box center [407, 303] width 459 height 24
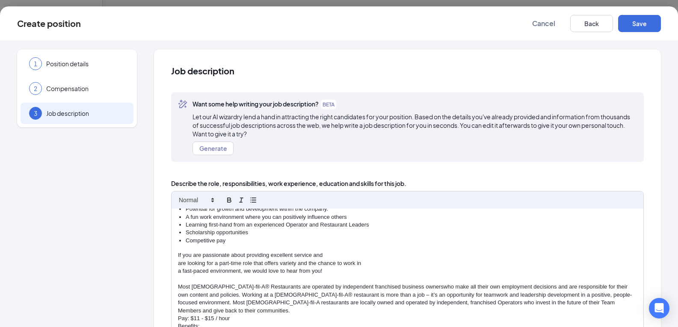
scroll to position [268, 0]
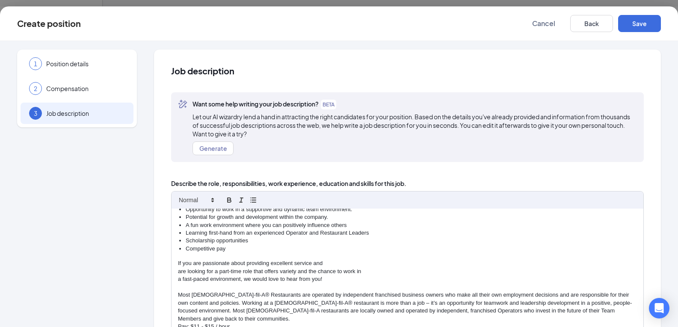
click at [179, 274] on p "are looking for a part-time role that offers variety and the chance to work in" at bounding box center [407, 272] width 459 height 8
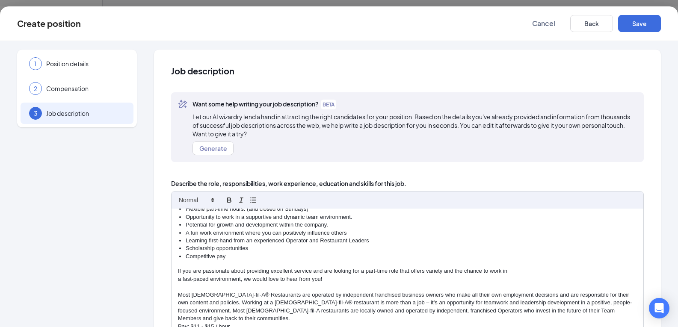
click at [178, 278] on div "Job Title: [DEMOGRAPHIC_DATA] Service and Hospitality Team Member Hours: 10:00 …" at bounding box center [408, 307] width 472 height 196
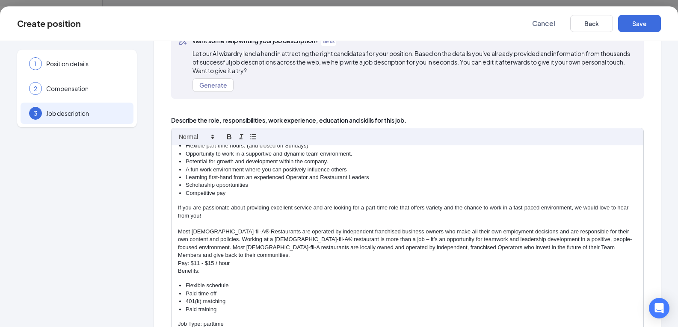
scroll to position [65, 0]
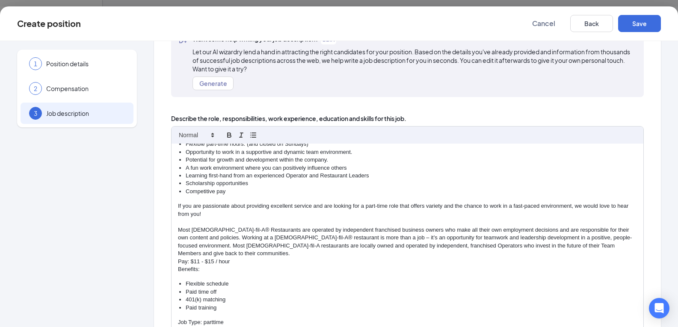
click at [175, 253] on div "Job Title: [DEMOGRAPHIC_DATA] Service and Hospitality Team Member Hours: 10:00 …" at bounding box center [408, 242] width 472 height 196
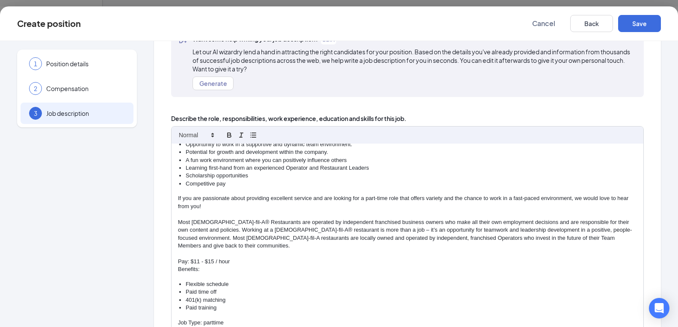
click at [176, 264] on div "Job Title: [DEMOGRAPHIC_DATA] Service and Hospitality Team Member Hours: 10:00 …" at bounding box center [408, 242] width 472 height 196
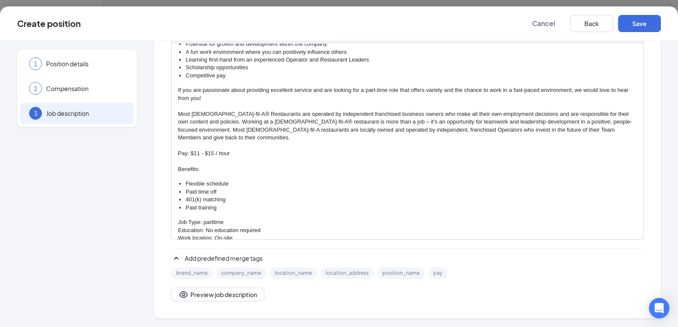
scroll to position [22, 0]
click at [630, 27] on button "Save" at bounding box center [640, 23] width 43 height 17
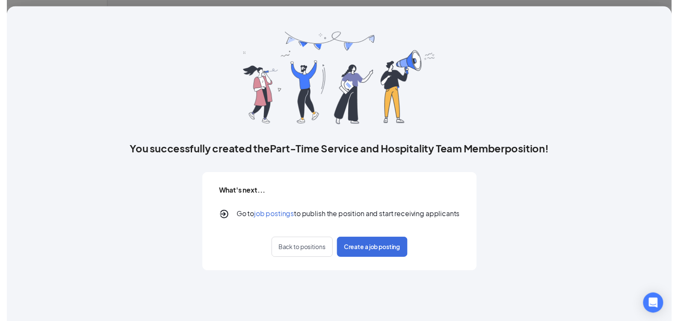
scroll to position [0, 0]
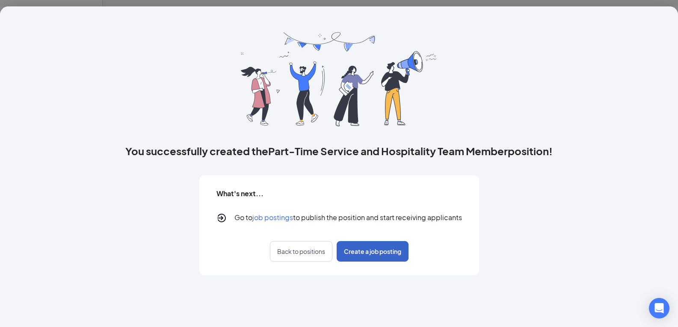
click at [387, 251] on span "Create a job posting" at bounding box center [372, 251] width 57 height 9
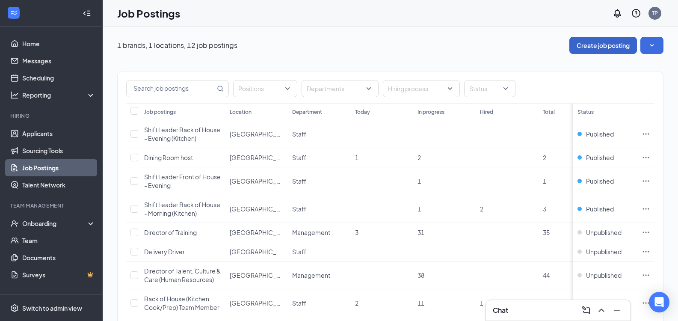
click at [602, 46] on button "Create job posting" at bounding box center [604, 45] width 68 height 17
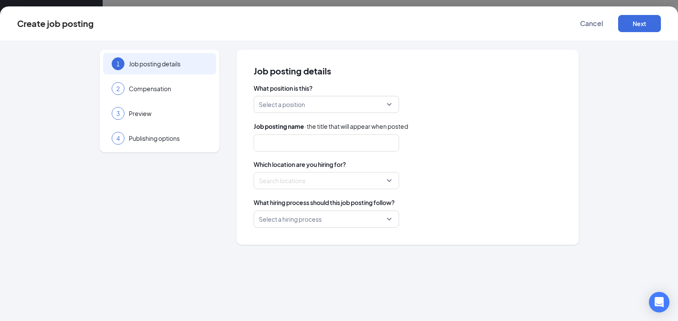
click at [349, 108] on input "search" at bounding box center [323, 104] width 129 height 16
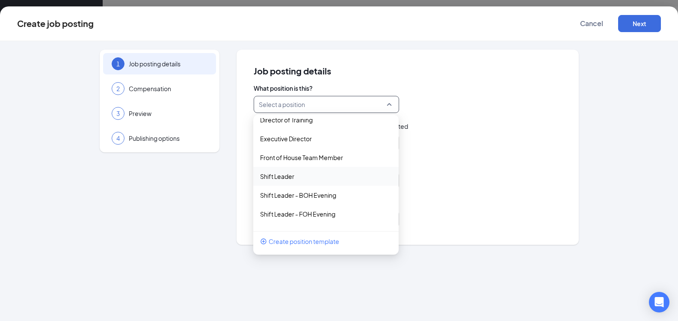
scroll to position [135, 0]
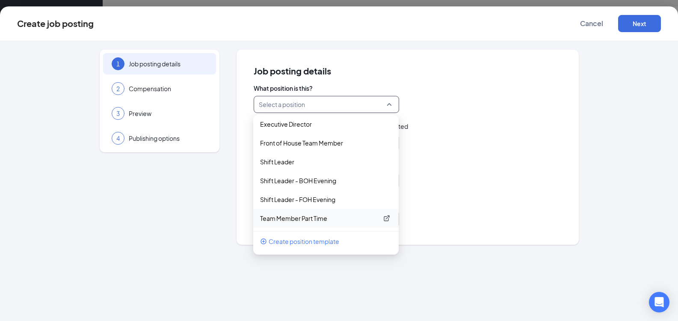
click at [329, 221] on p "Team Member Part Time" at bounding box center [319, 218] width 118 height 9
type input "Part-Time Service and Hospitality Team Member"
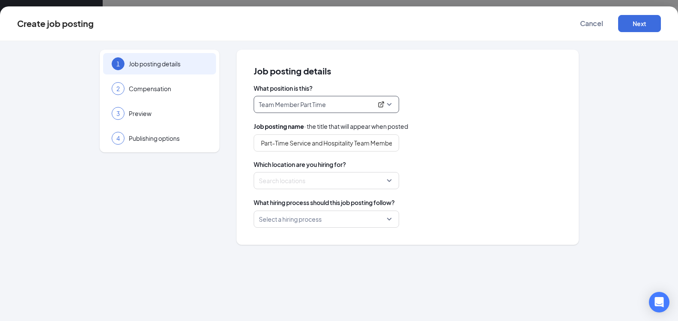
click at [325, 185] on div at bounding box center [323, 181] width 129 height 14
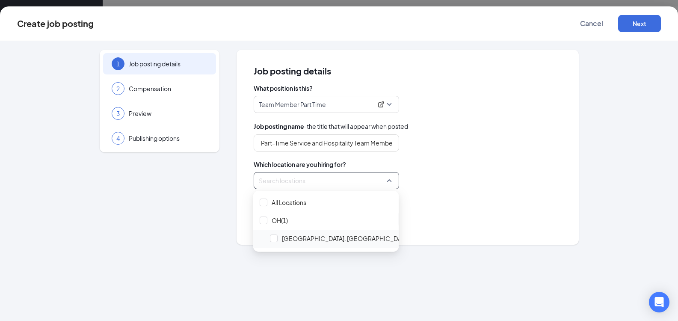
click at [296, 240] on span "[GEOGRAPHIC_DATA]. [GEOGRAPHIC_DATA][PERSON_NAME]" at bounding box center [370, 238] width 176 height 9
click at [442, 210] on div "What hiring process should this job posting follow? Select a hiring process" at bounding box center [408, 213] width 308 height 30
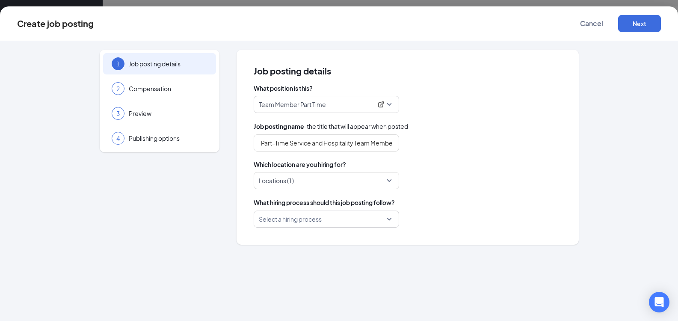
click at [371, 220] on input "search" at bounding box center [323, 219] width 129 height 16
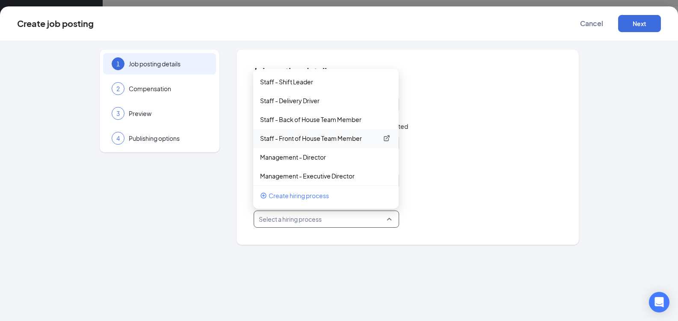
click at [332, 140] on p "Staff - Front of House Team Member" at bounding box center [319, 138] width 118 height 9
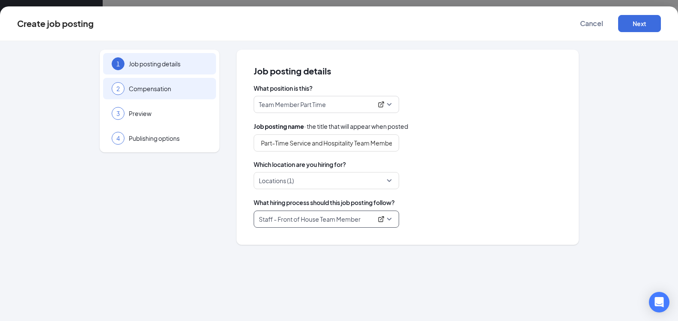
click at [170, 93] on div "2 Compensation" at bounding box center [159, 88] width 113 height 21
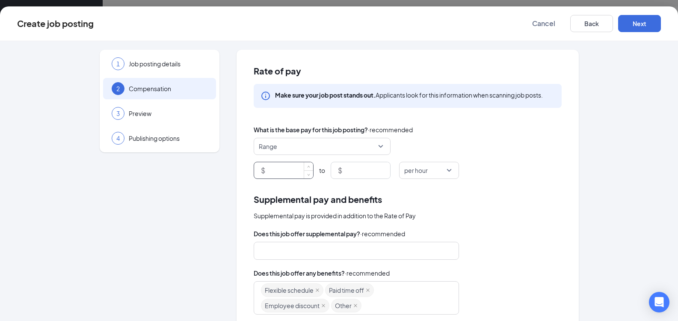
click at [287, 171] on input at bounding box center [290, 170] width 46 height 16
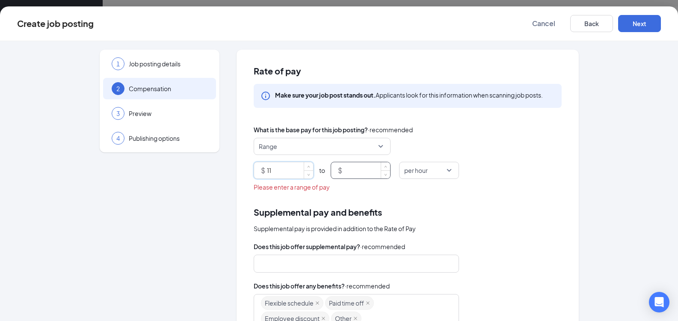
type input "11"
click at [358, 177] on input at bounding box center [367, 170] width 46 height 16
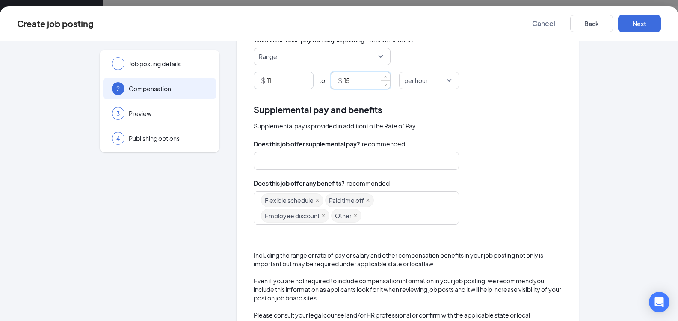
scroll to position [140, 0]
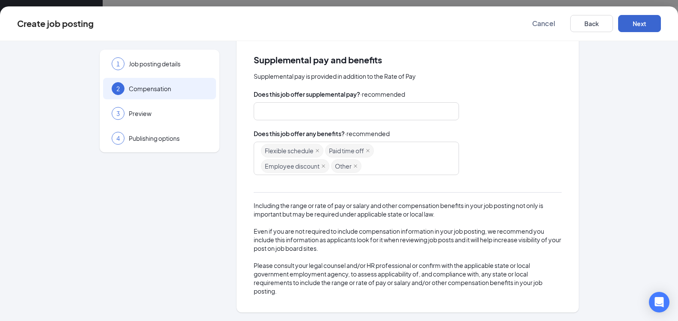
type input "15"
click at [636, 26] on button "Next" at bounding box center [640, 23] width 43 height 17
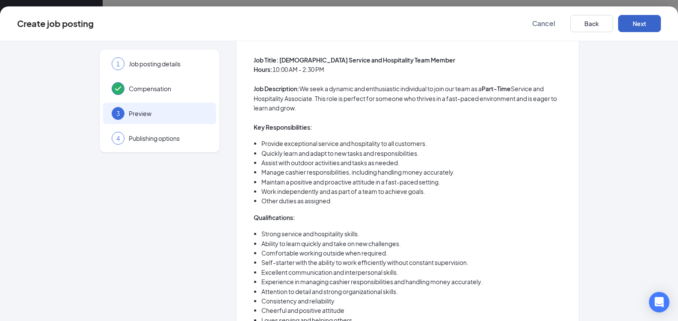
click at [636, 26] on button "Next" at bounding box center [640, 23] width 43 height 17
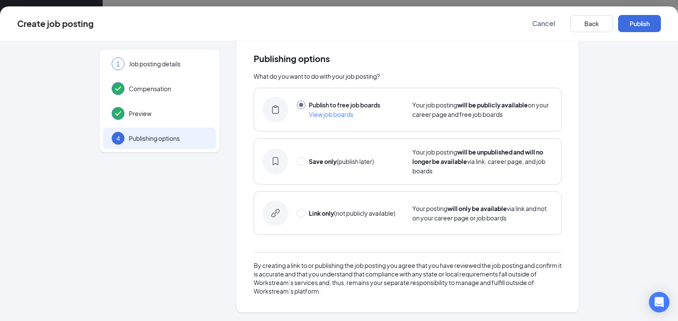
scroll to position [12, 0]
click at [636, 26] on button "Publish" at bounding box center [640, 23] width 43 height 17
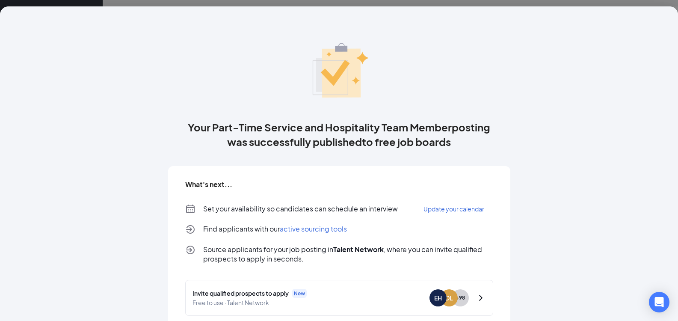
scroll to position [48, 0]
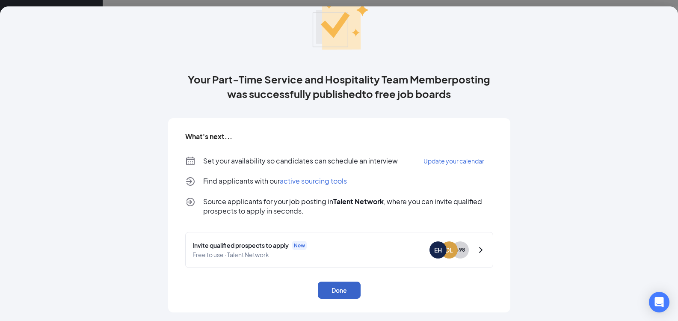
click at [343, 287] on button "Done" at bounding box center [339, 290] width 43 height 17
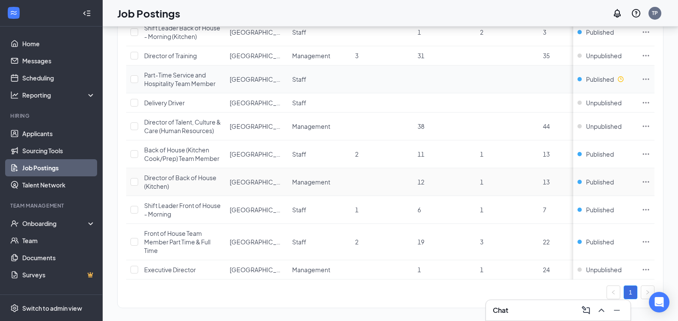
scroll to position [189, 0]
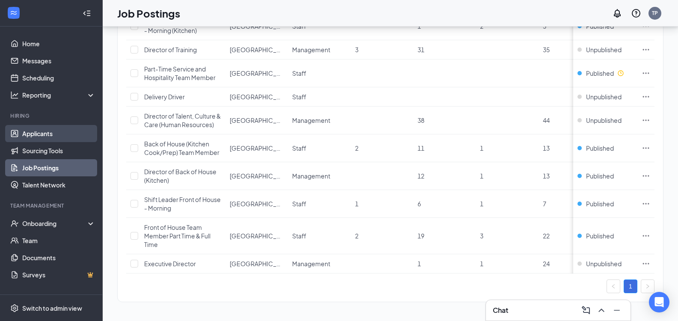
click at [56, 131] on link "Applicants" at bounding box center [58, 133] width 73 height 17
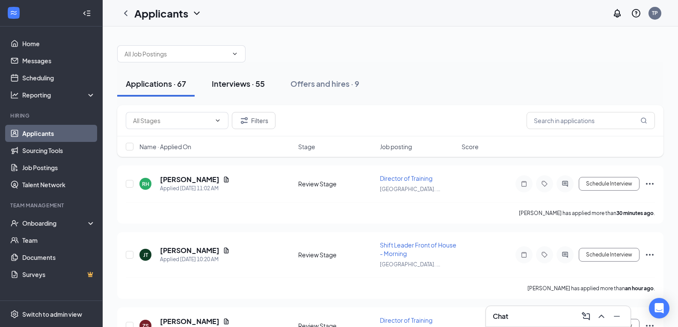
click at [256, 92] on button "Interviews · 55" at bounding box center [238, 84] width 70 height 26
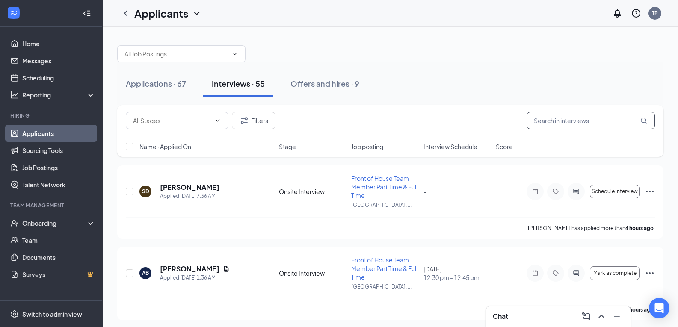
click at [553, 121] on input "text" at bounding box center [591, 120] width 128 height 17
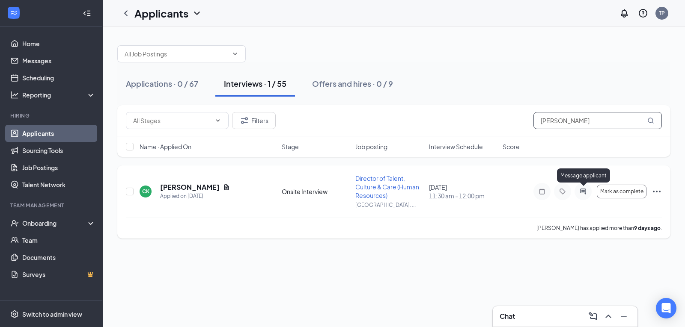
type input "[PERSON_NAME]"
click at [581, 190] on icon "ActiveChat" at bounding box center [583, 191] width 10 height 7
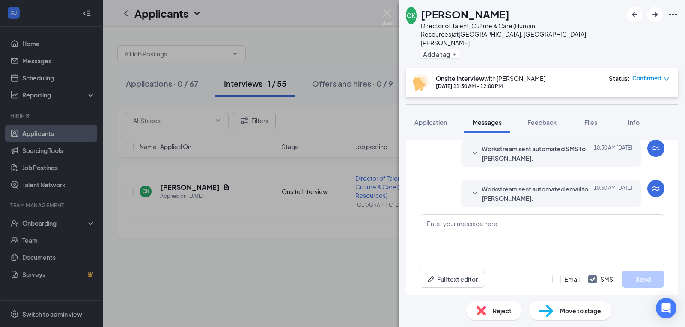
scroll to position [323, 0]
click at [502, 228] on textarea at bounding box center [541, 239] width 245 height 51
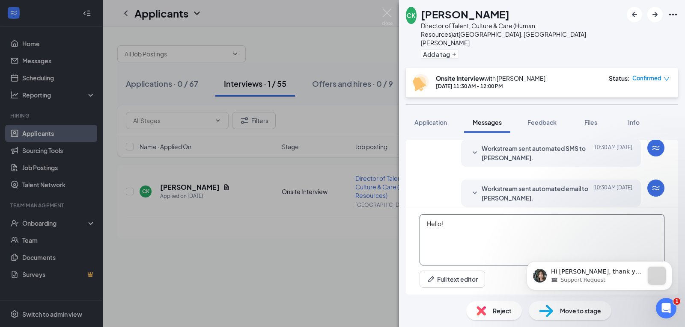
scroll to position [0, 0]
type textarea "Hello! I am in the hiring trailer (grey) across the street in the AMC movie par…"
click at [670, 261] on button "Dismiss notification" at bounding box center [669, 264] width 11 height 11
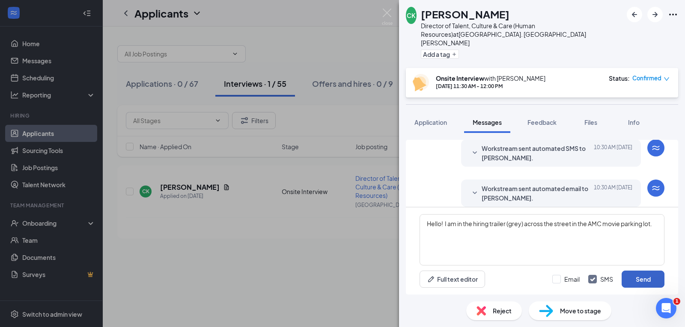
click at [645, 285] on button "Send" at bounding box center [643, 279] width 43 height 17
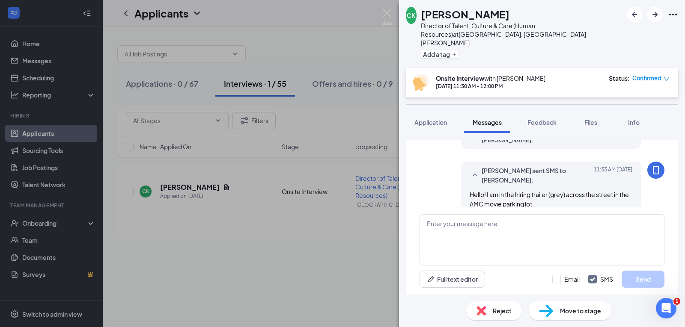
scroll to position [387, 0]
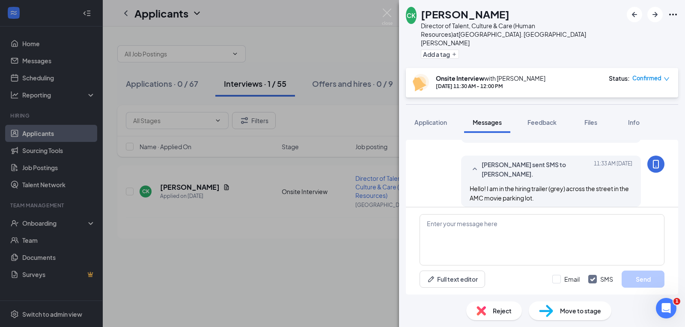
click at [228, 189] on div "CK [PERSON_NAME] Director of Talent, Culture & Care (Human Resources) at [GEOGR…" at bounding box center [342, 163] width 685 height 327
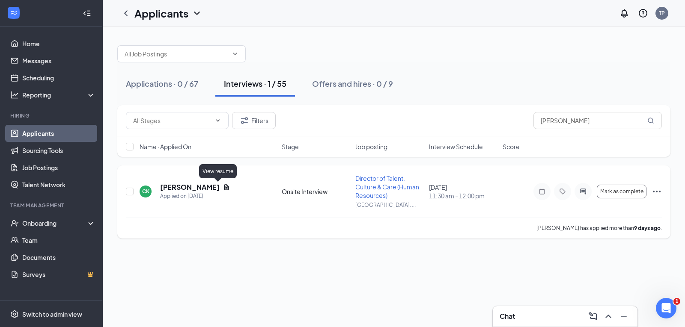
click at [224, 187] on icon "Document" at bounding box center [226, 187] width 5 height 6
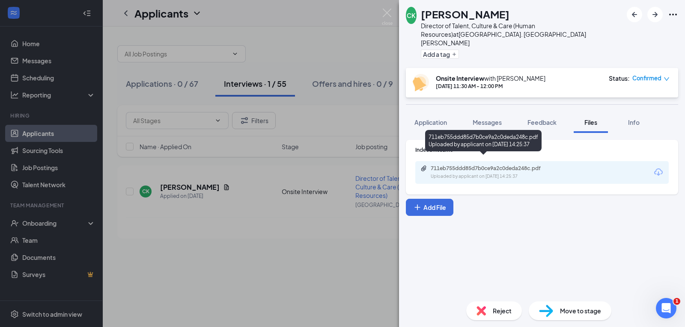
click at [465, 165] on div "711eb755ddd85d7b0ce9a2c0deda248c.pdf Uploaded by applicant on [DATE] 14:25:37" at bounding box center [489, 172] width 139 height 15
